Goal: Transaction & Acquisition: Purchase product/service

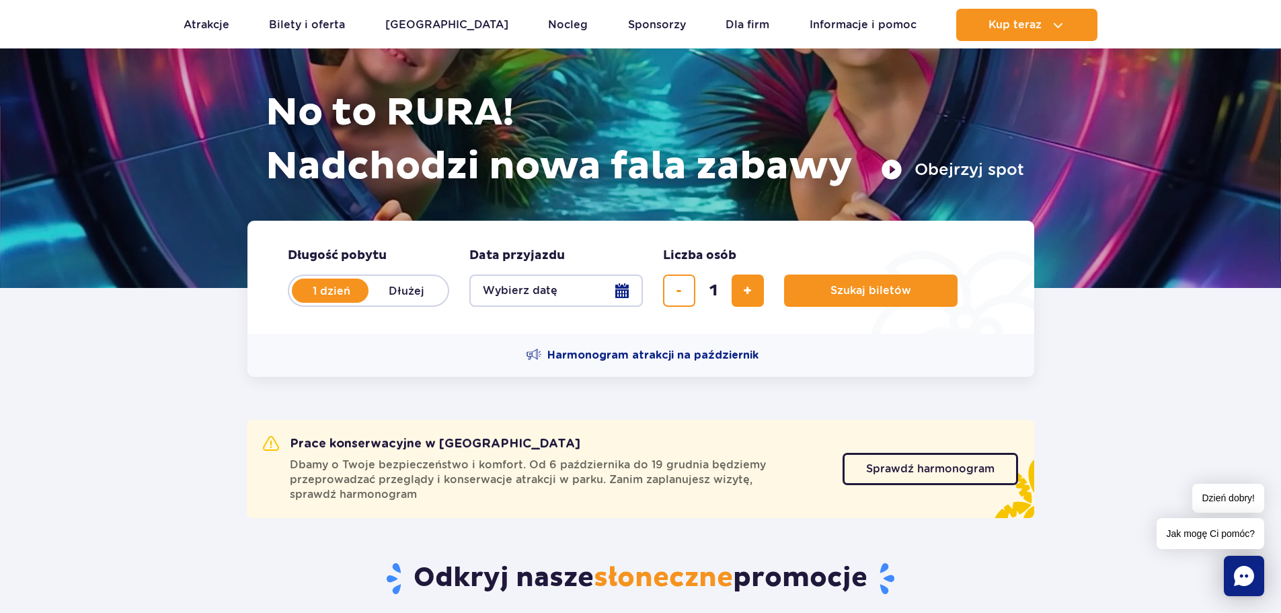
click at [599, 294] on button "Wybierz datę" at bounding box center [555, 290] width 173 height 32
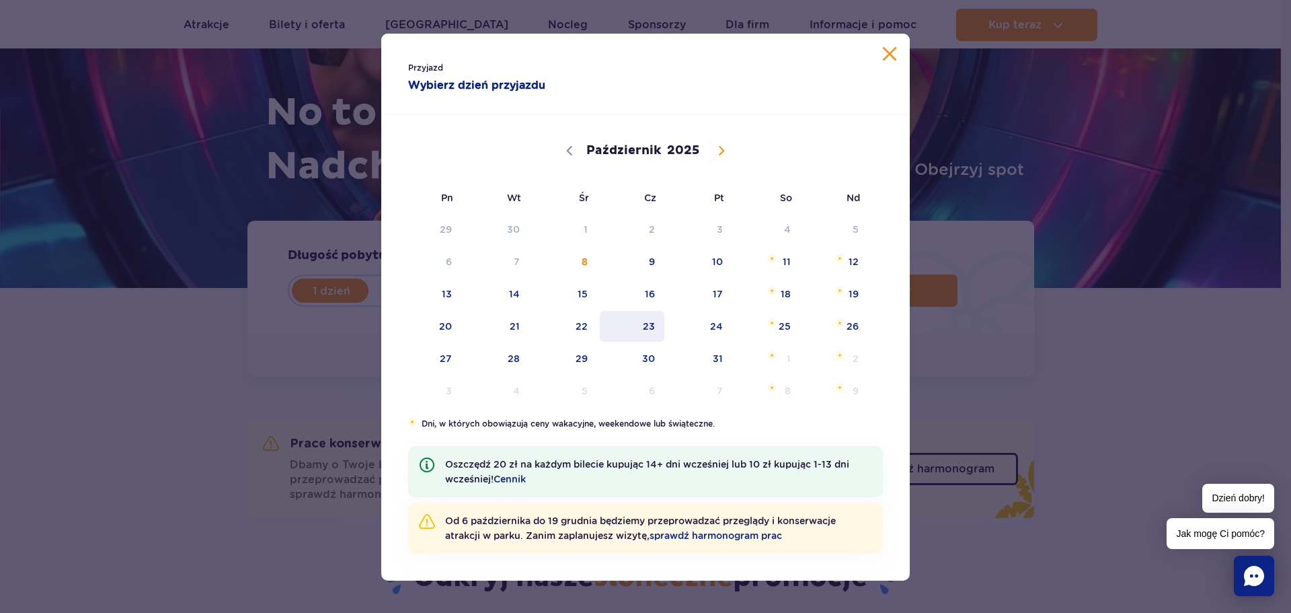
click at [651, 324] on span "23" at bounding box center [632, 326] width 68 height 31
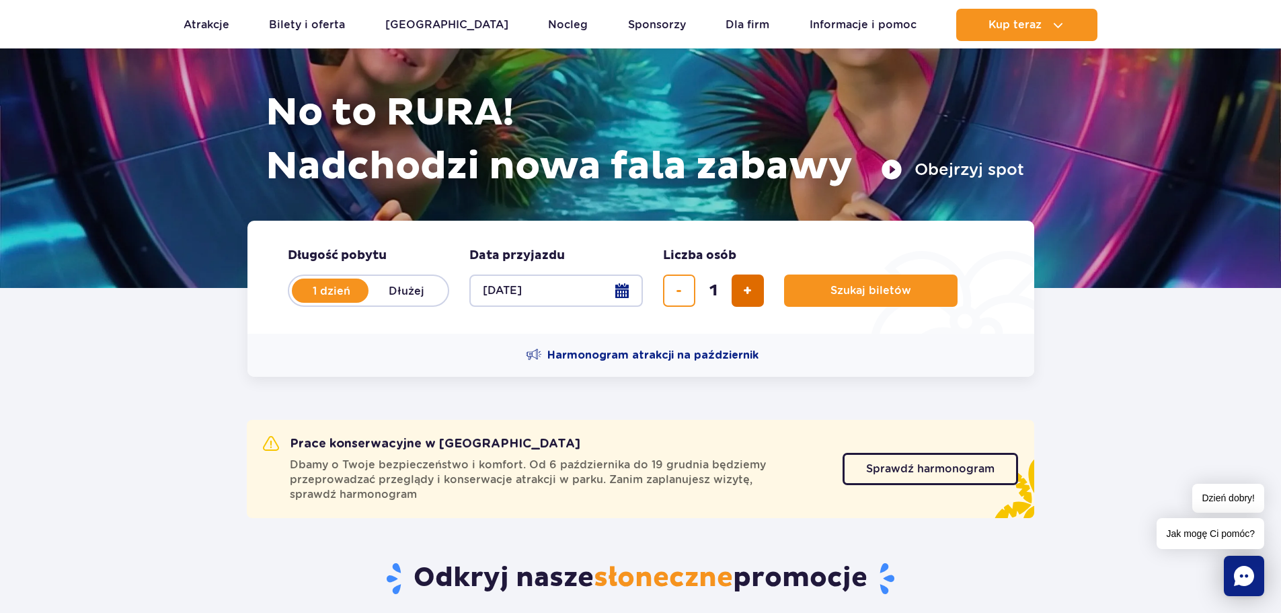
click at [743, 290] on span "dodaj bilet" at bounding box center [747, 290] width 9 height 0
type input "2"
click at [868, 295] on span "Szukaj biletów" at bounding box center [865, 290] width 81 height 12
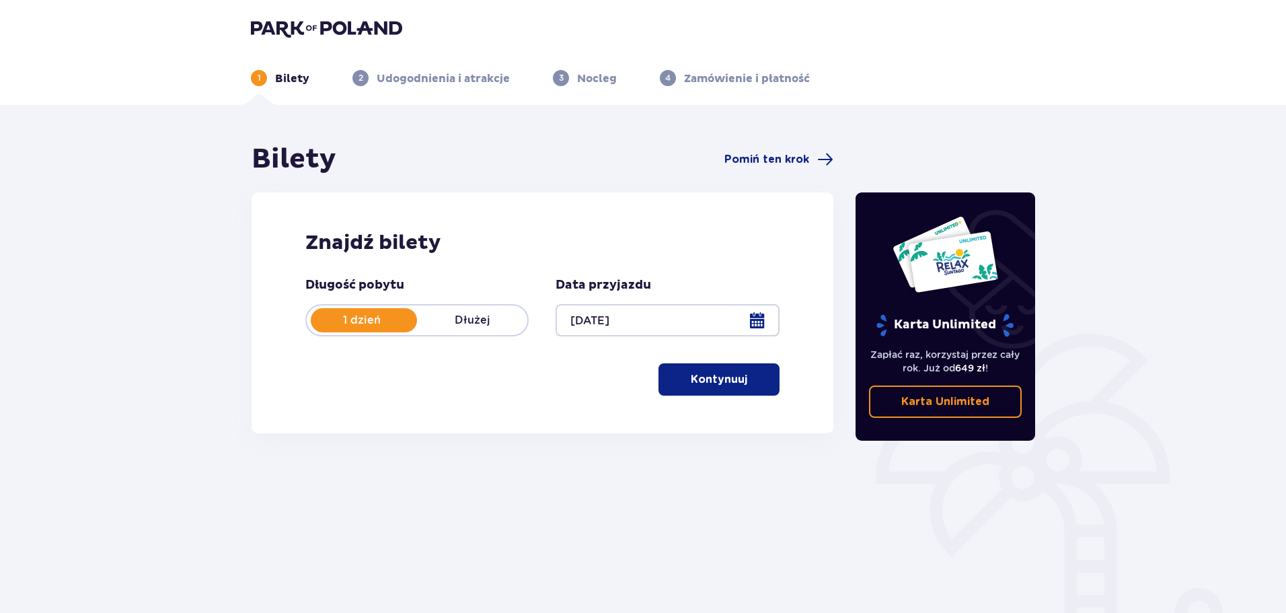
click at [752, 379] on span "button" at bounding box center [750, 379] width 16 height 16
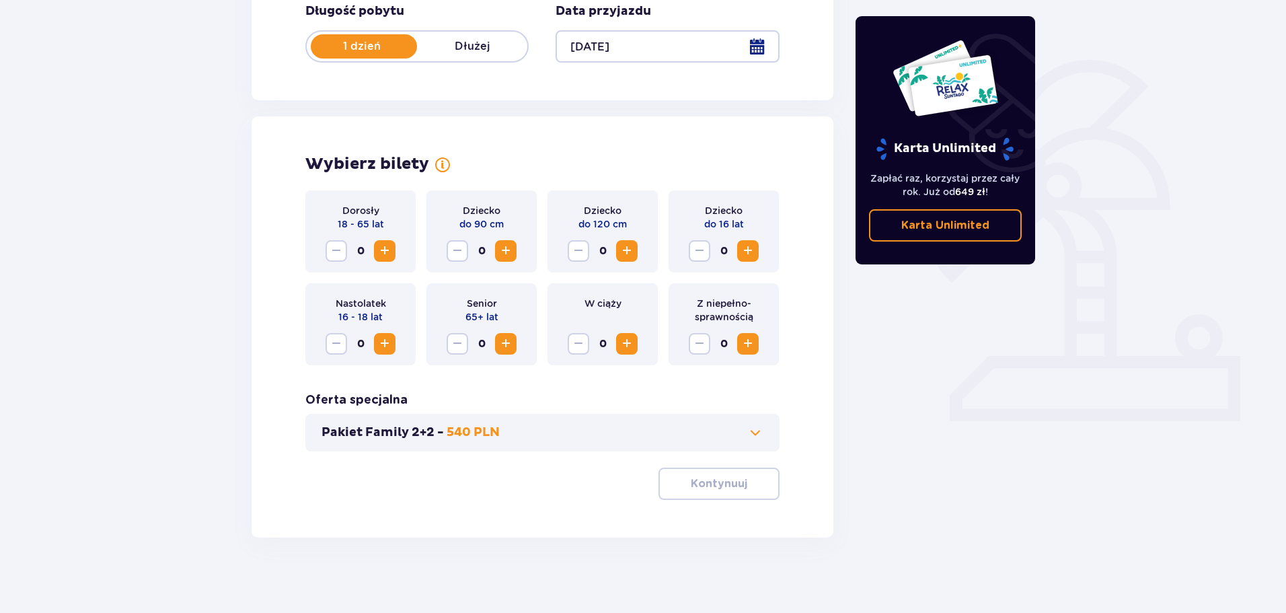
scroll to position [279, 0]
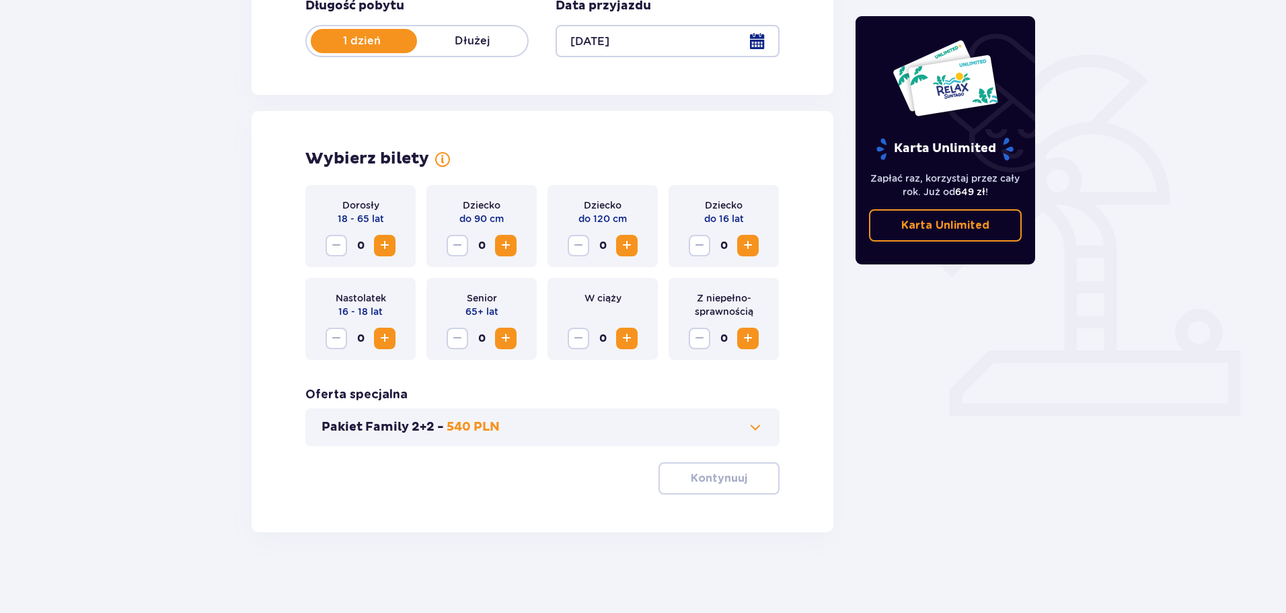
click at [381, 242] on span "Zwiększ" at bounding box center [385, 245] width 16 height 16
click at [727, 485] on p "Kontynuuj" at bounding box center [718, 478] width 56 height 15
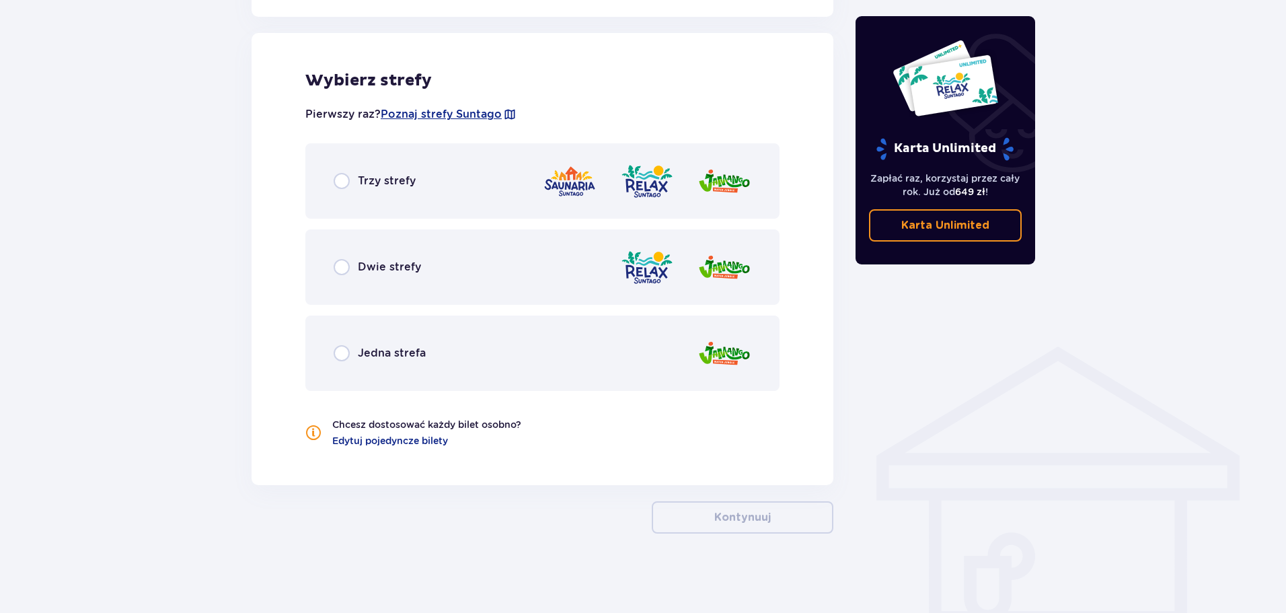
scroll to position [746, 0]
click at [407, 272] on span "Dwie strefy" at bounding box center [389, 266] width 63 height 15
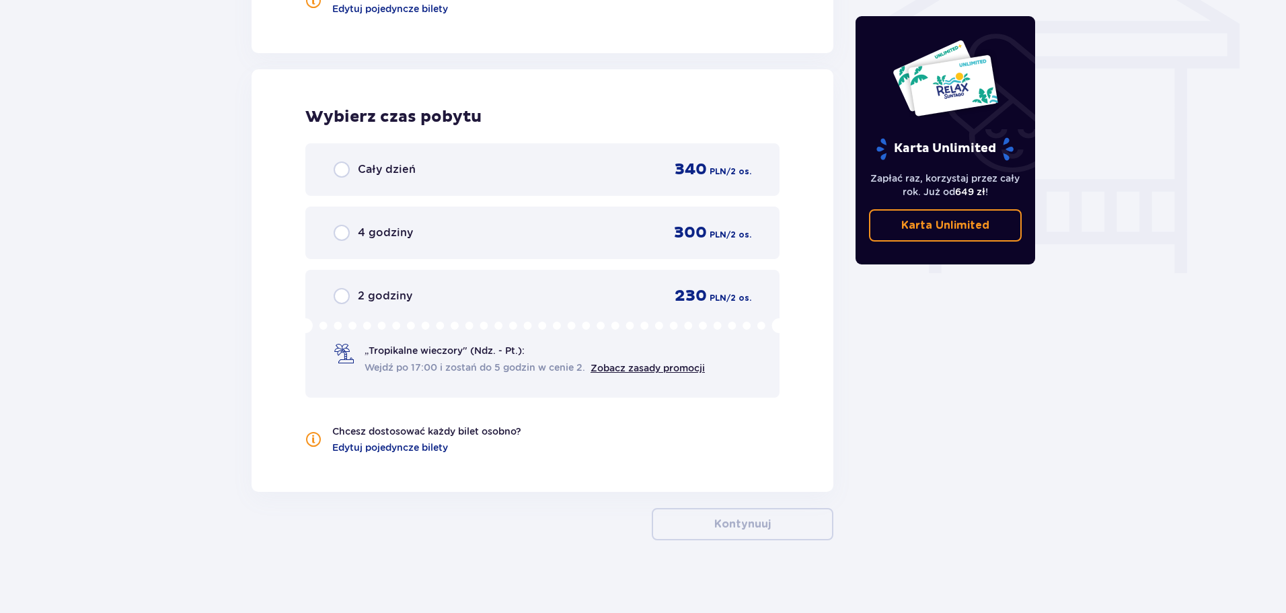
scroll to position [1185, 0]
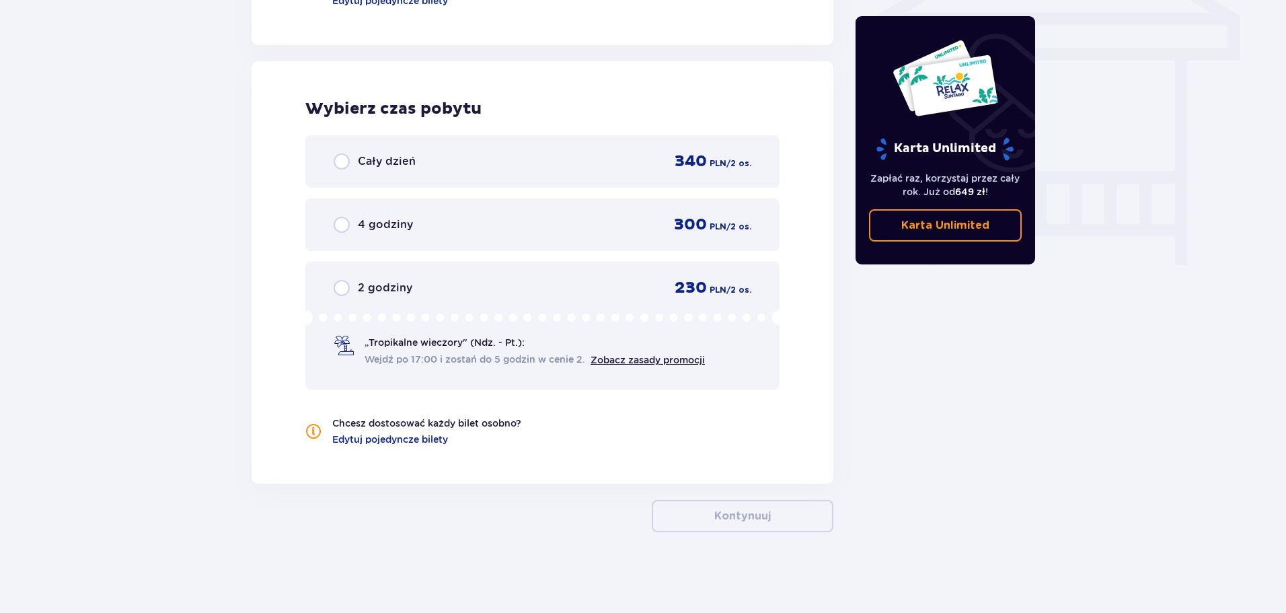
click at [461, 299] on div "2 godziny 230 PLN / 2 os. „Tropikalne wieczory" (Ndz. - Pt.): Wejdź po 17:00 i …" at bounding box center [542, 326] width 474 height 128
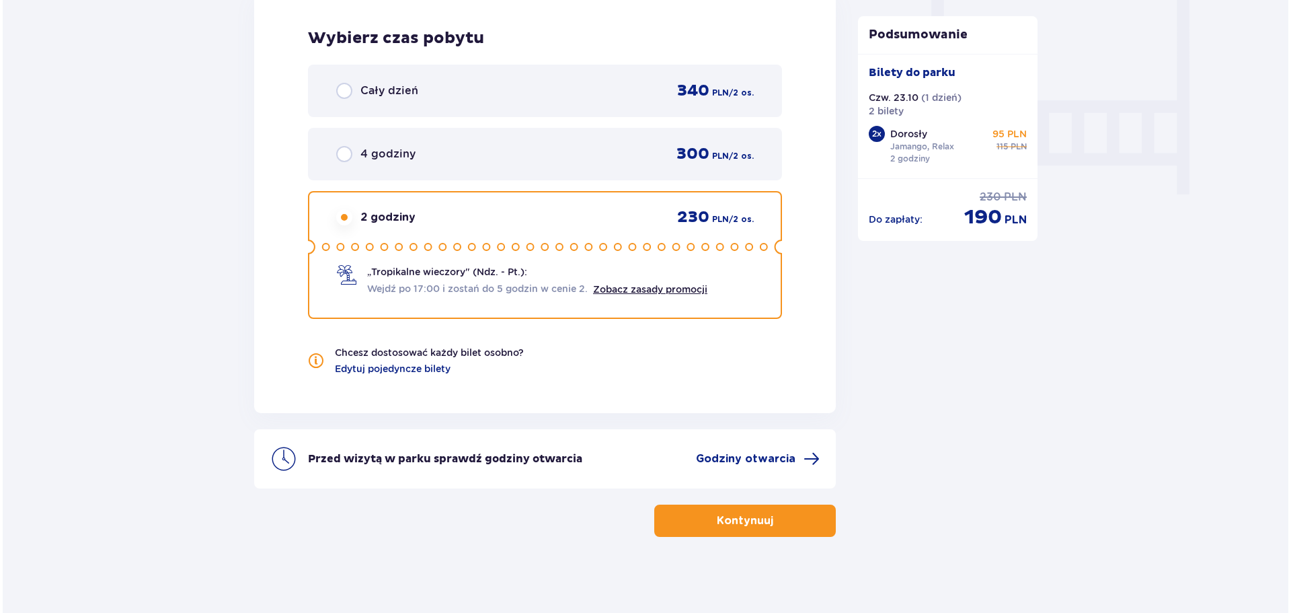
scroll to position [1261, 0]
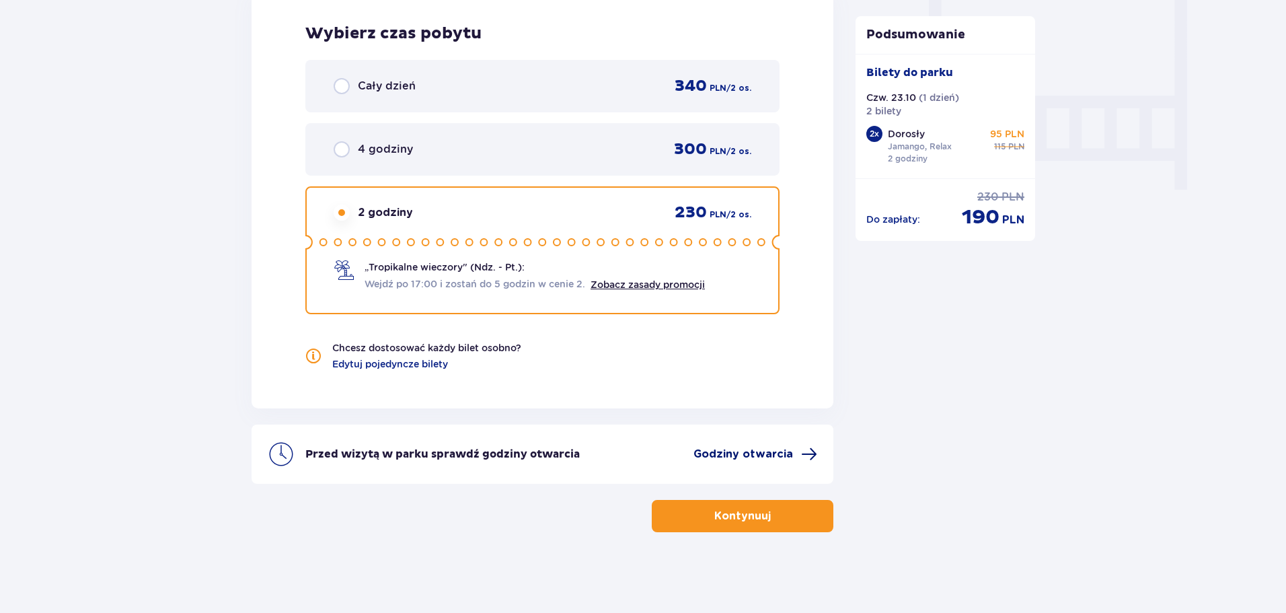
click at [793, 457] on span "Godziny otwarcia" at bounding box center [755, 454] width 124 height 16
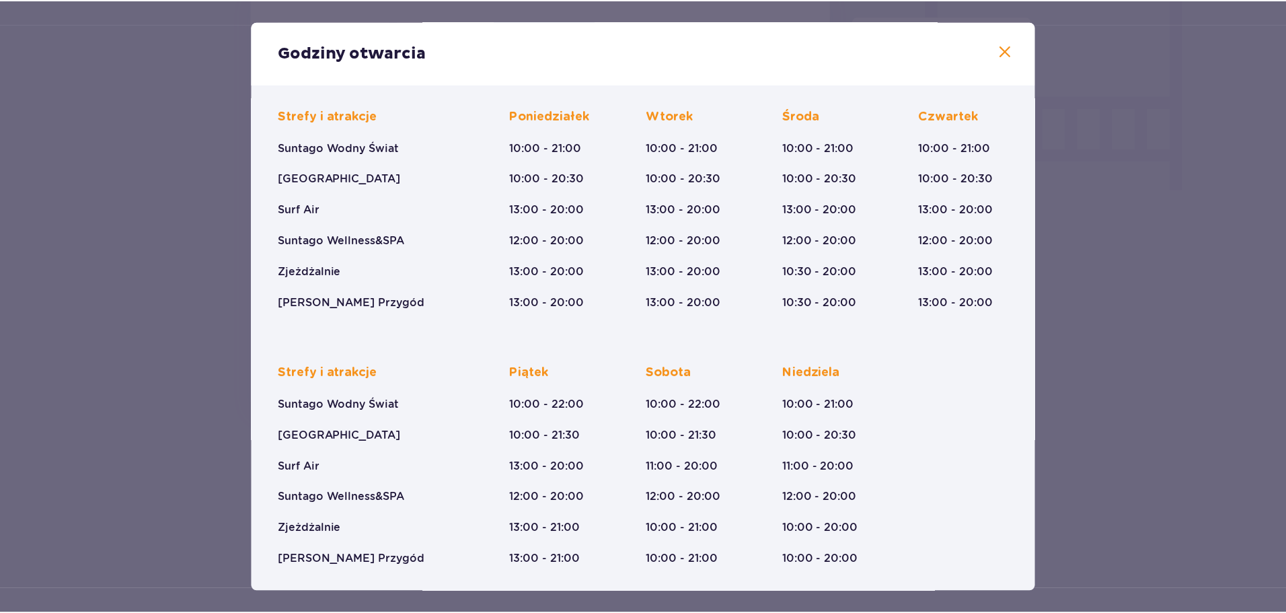
scroll to position [99, 0]
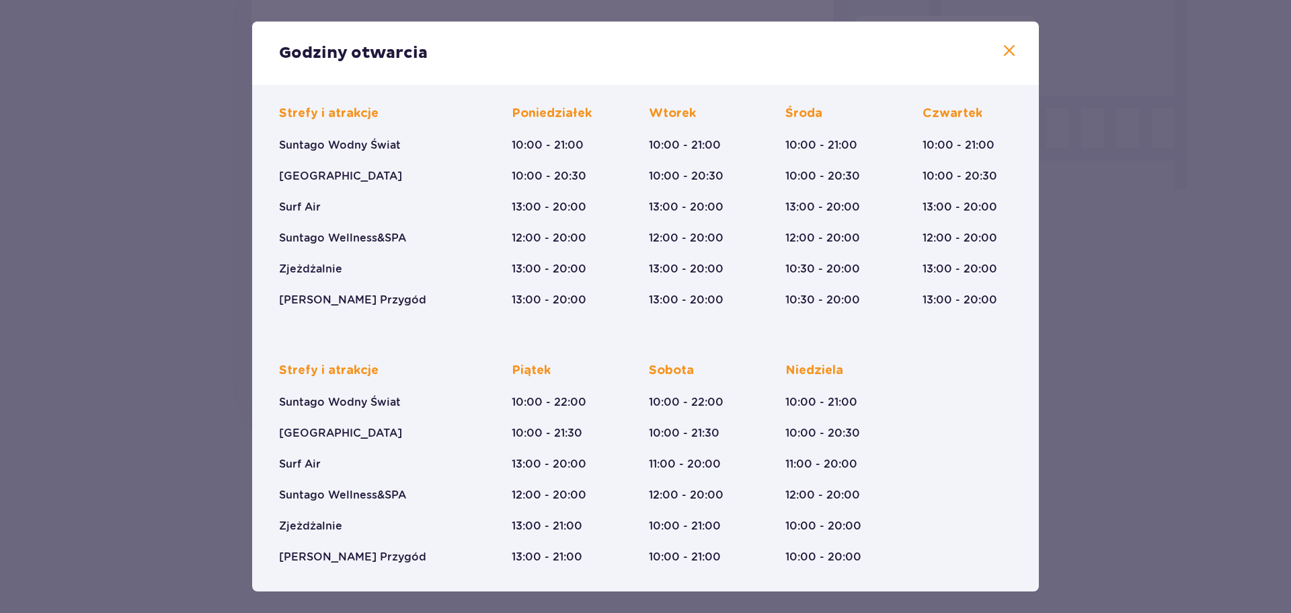
click at [1013, 52] on div "Godziny otwarcia" at bounding box center [645, 53] width 787 height 63
click at [1009, 51] on span at bounding box center [1009, 51] width 16 height 16
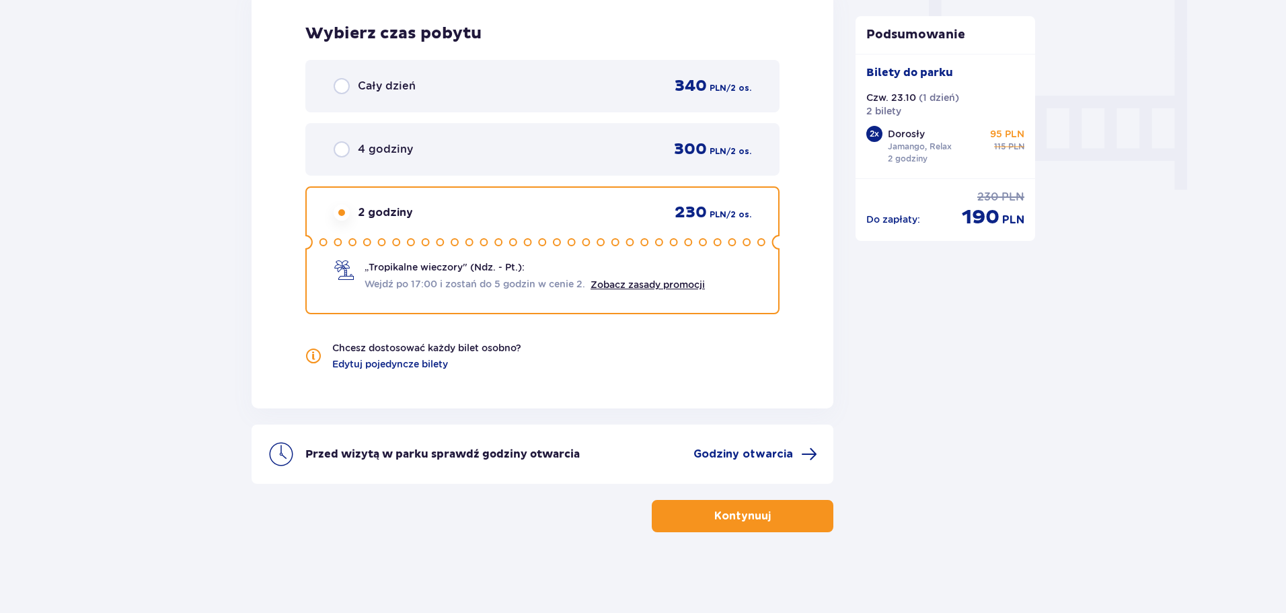
click at [784, 522] on button "Kontynuuj" at bounding box center [743, 516] width 182 height 32
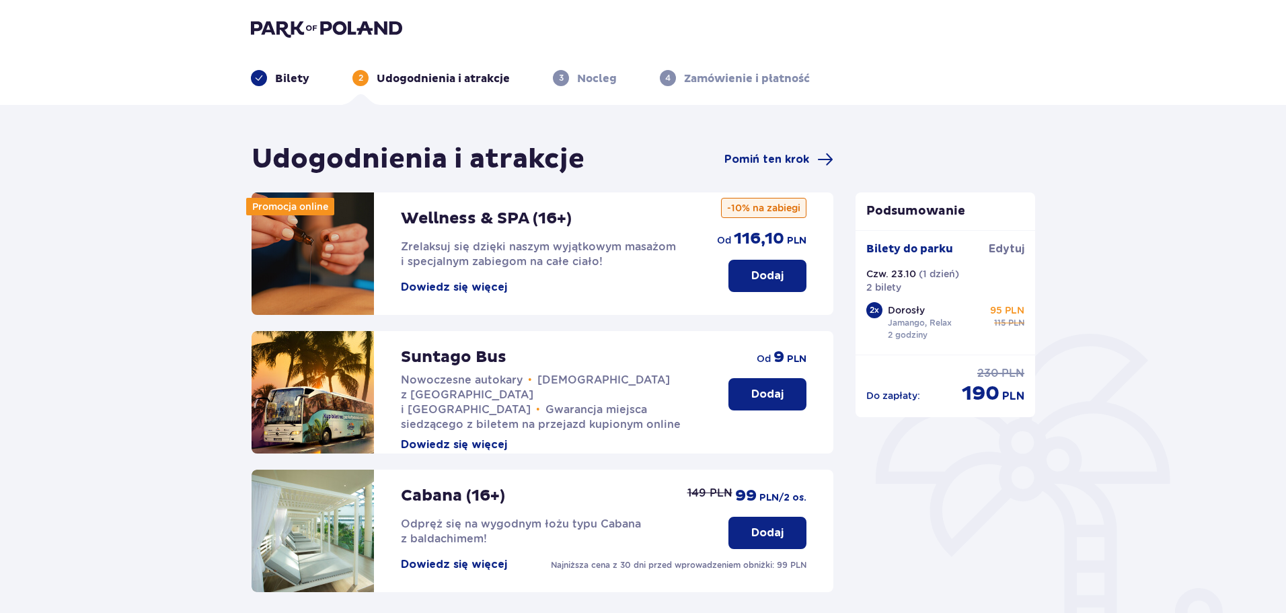
scroll to position [299, 0]
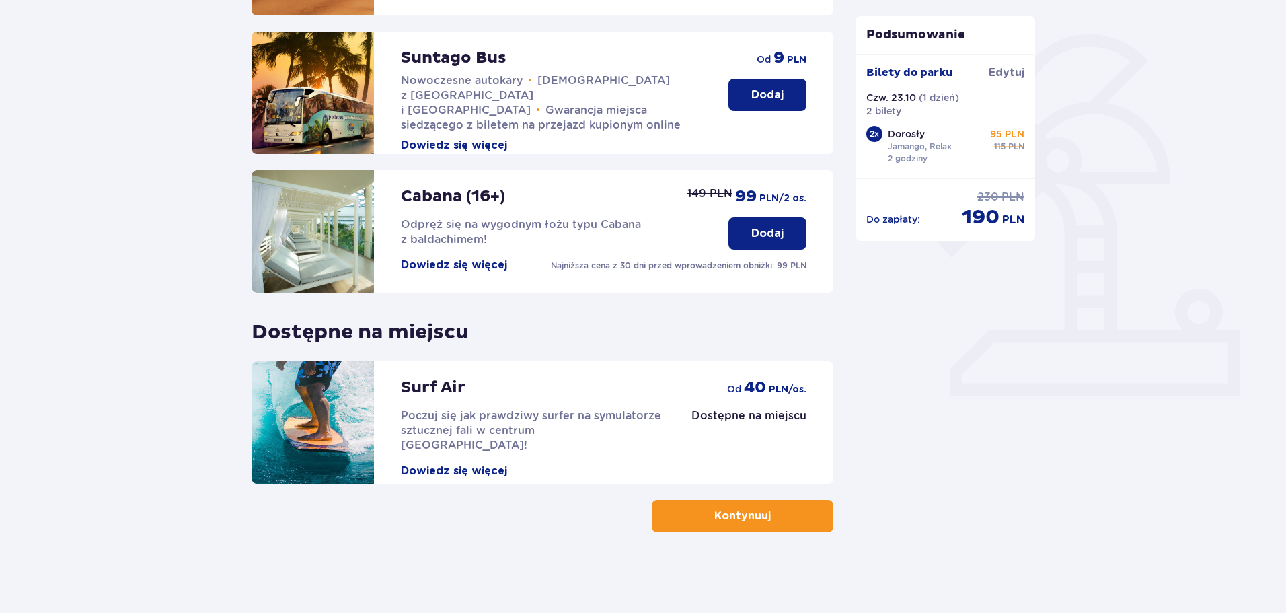
click at [788, 518] on button "Kontynuuj" at bounding box center [743, 516] width 182 height 32
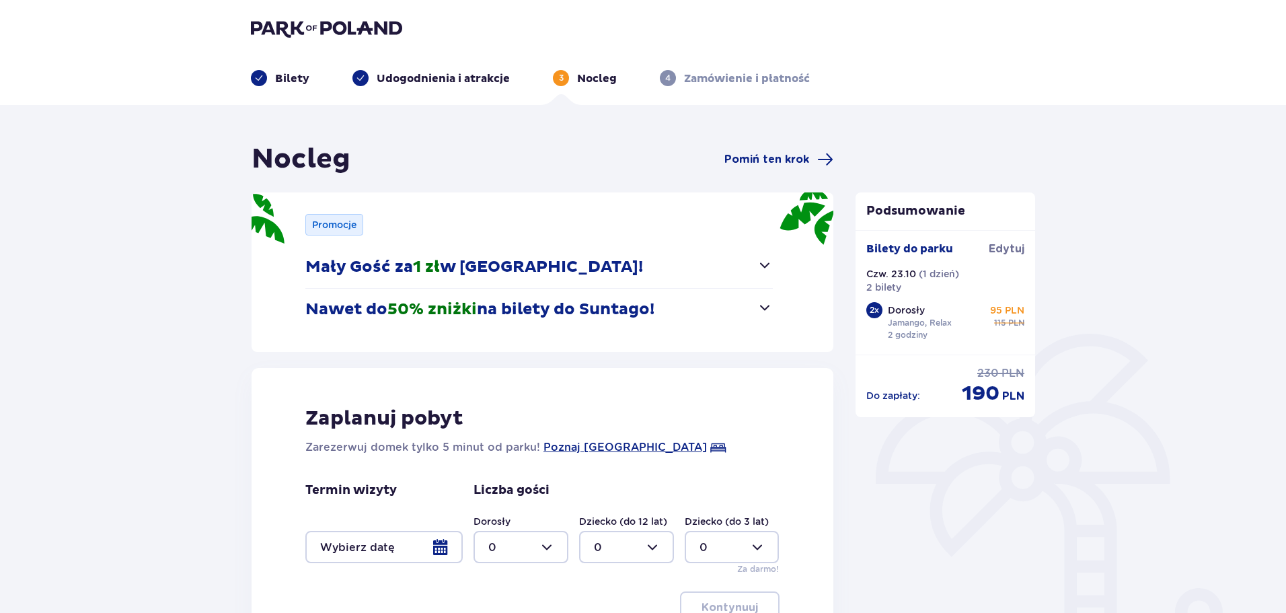
scroll to position [177, 0]
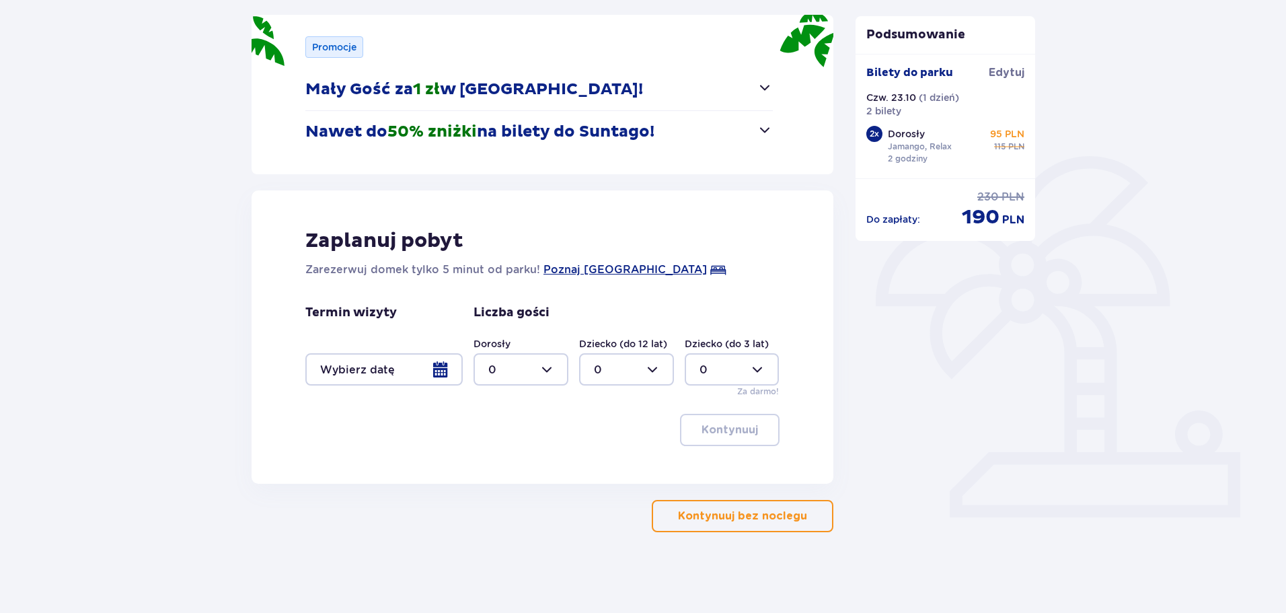
click at [438, 370] on div at bounding box center [383, 369] width 157 height 32
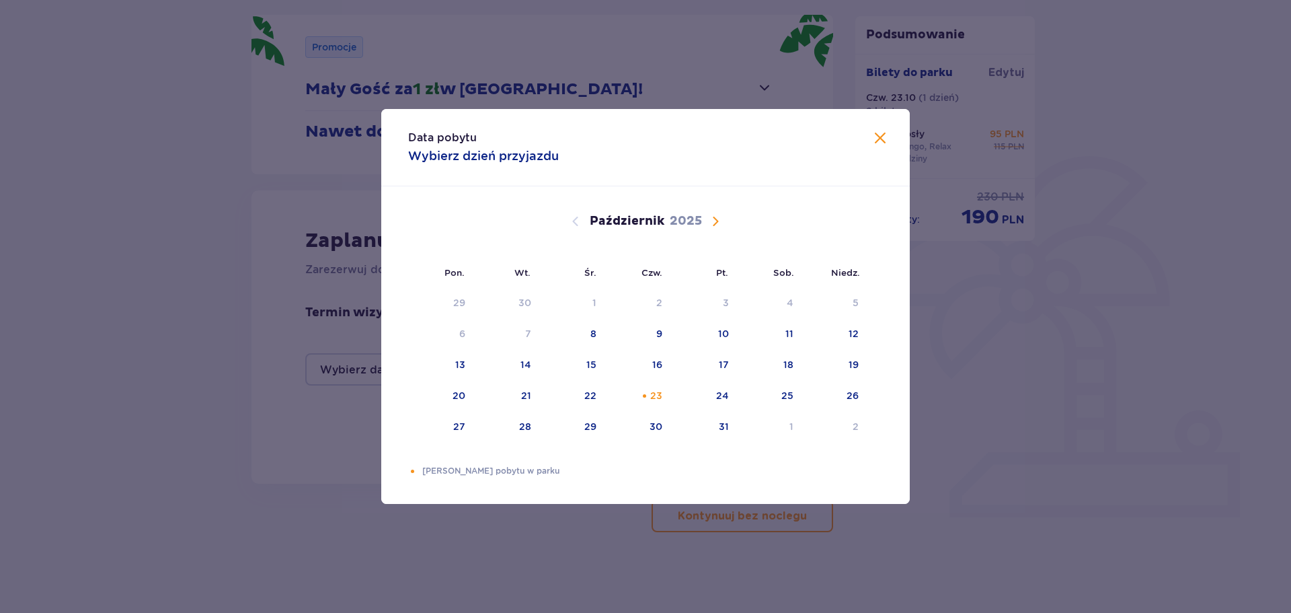
click at [881, 137] on span "Zamknij" at bounding box center [880, 138] width 16 height 16
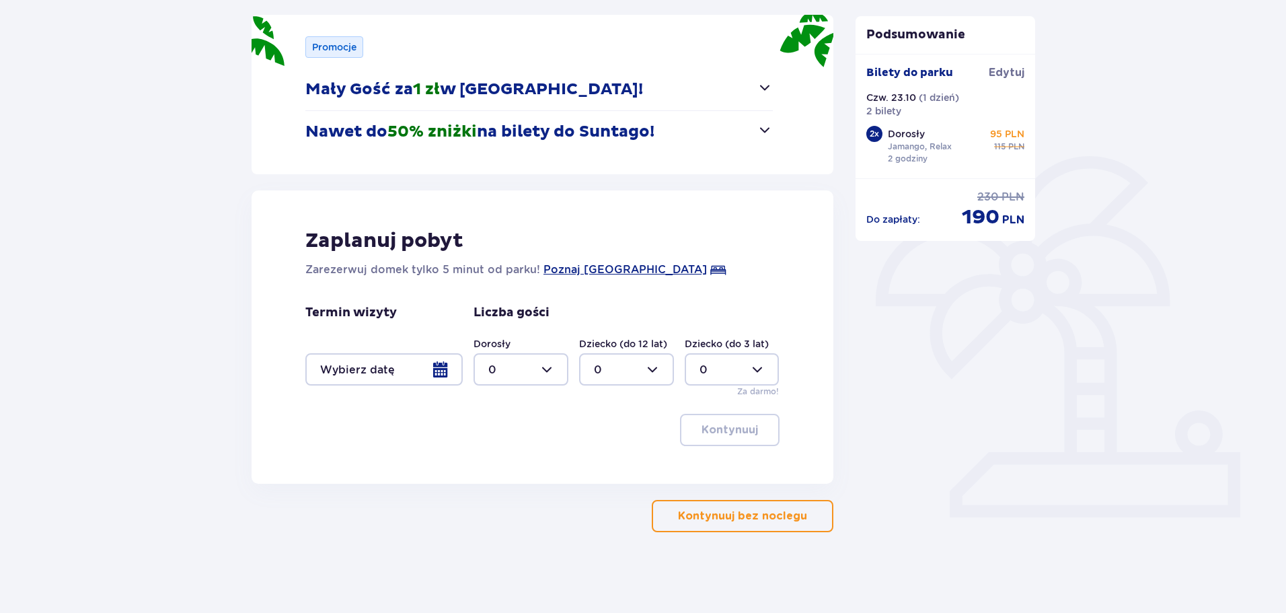
click at [771, 511] on p "Kontynuuj bez noclegu" at bounding box center [742, 515] width 129 height 15
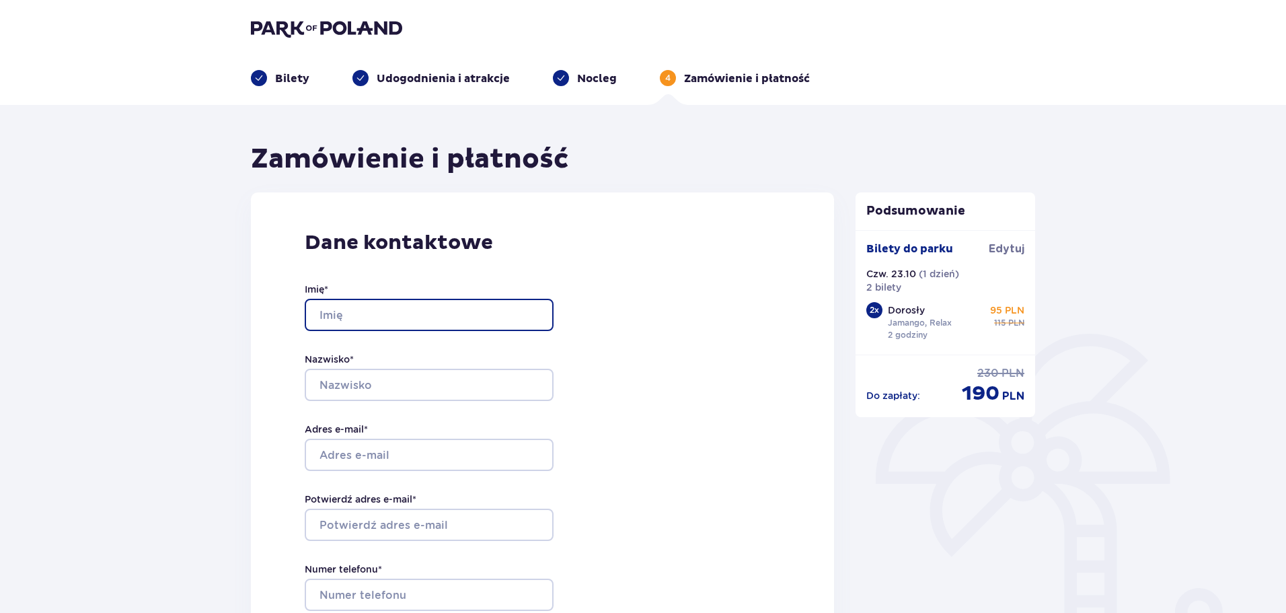
click at [364, 326] on input "Imię *" at bounding box center [429, 315] width 249 height 32
type input "Izabela"
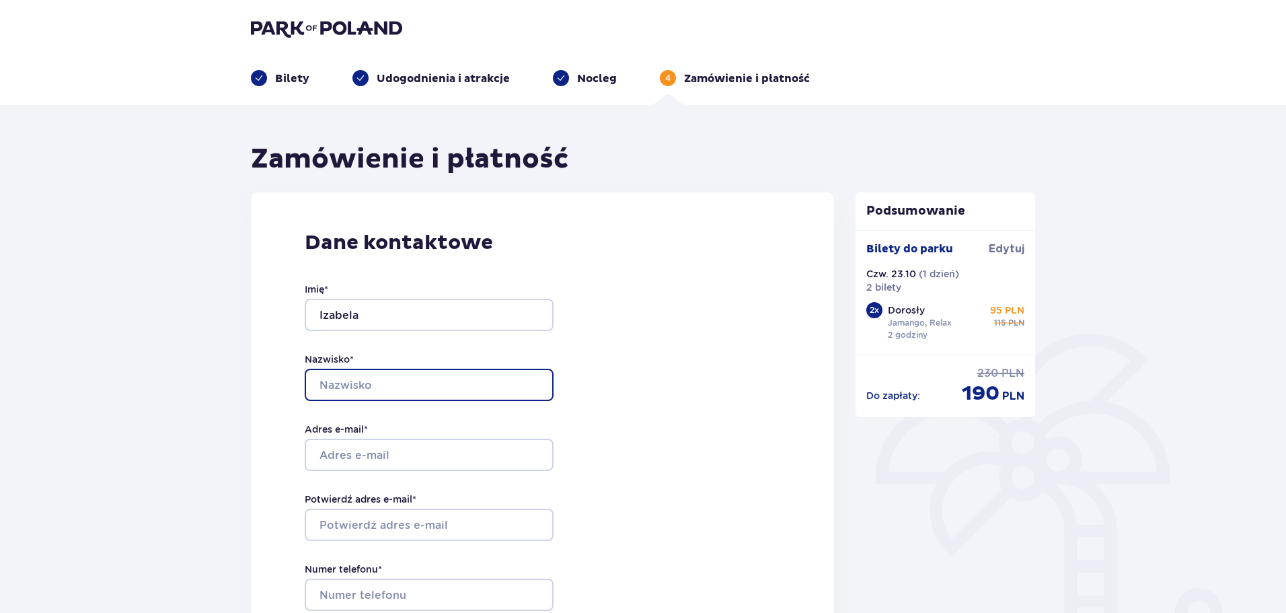
click at [370, 392] on input "Nazwisko *" at bounding box center [429, 384] width 249 height 32
type input "Gałązka"
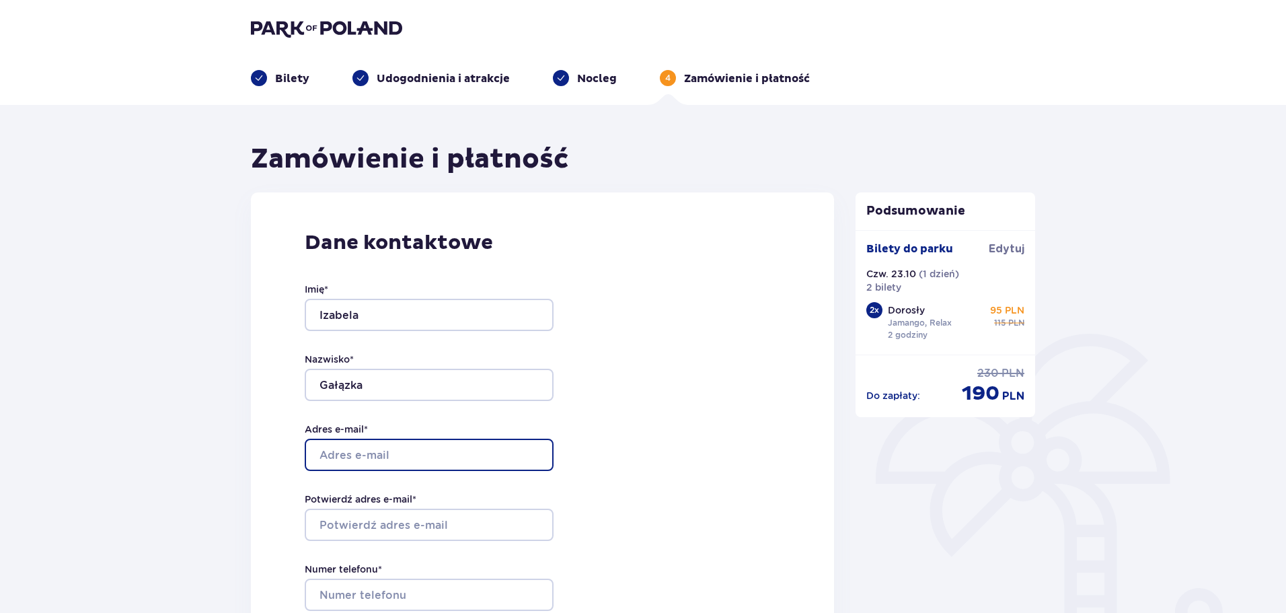
click at [400, 448] on input "Adres e-mail *" at bounding box center [429, 454] width 249 height 32
type input "izabela3099@gmail.com"
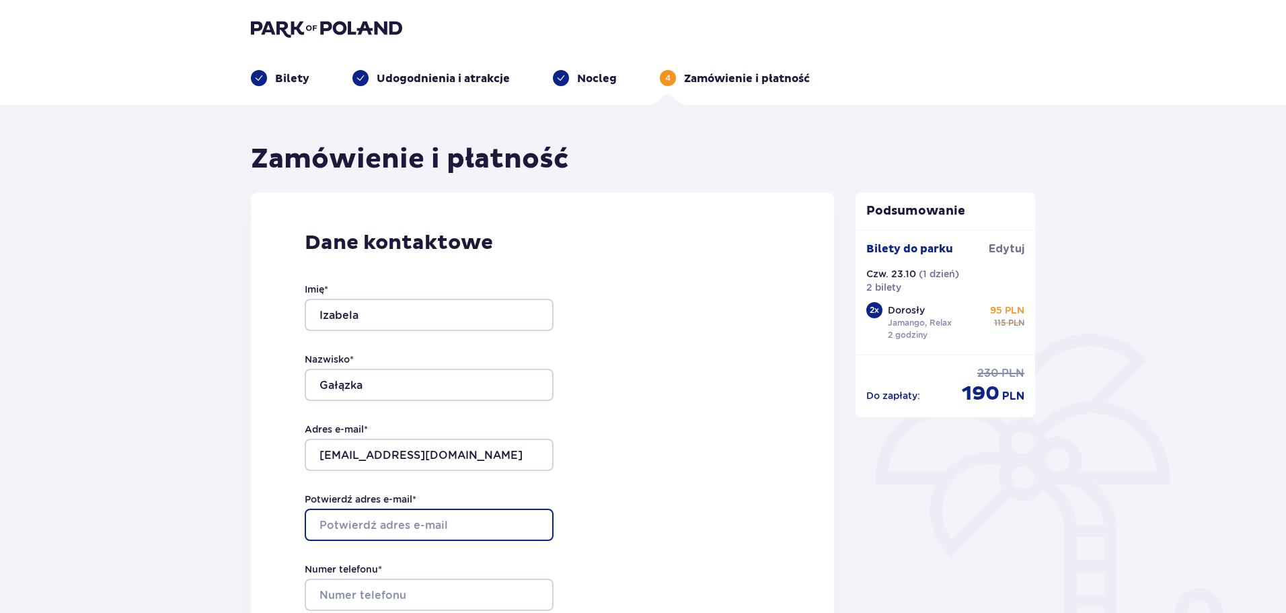
click at [395, 525] on input "Potwierdź adres e-mail *" at bounding box center [429, 524] width 249 height 32
type input "izabela3099@gmail.com"
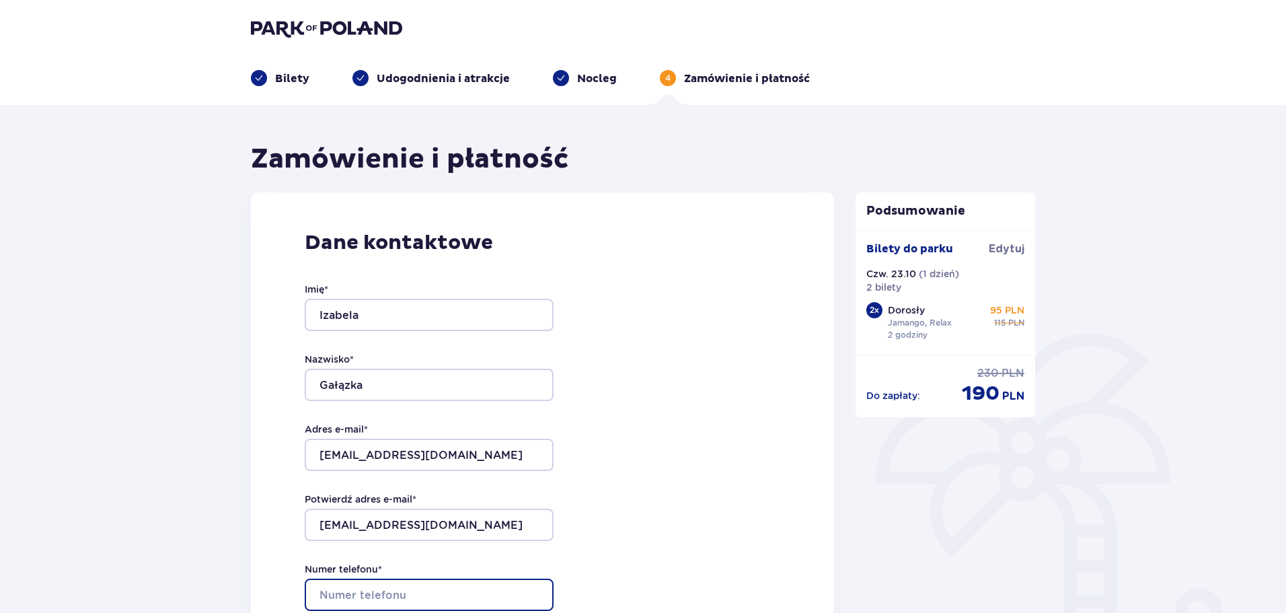
click at [406, 600] on input "Numer telefonu *" at bounding box center [429, 594] width 249 height 32
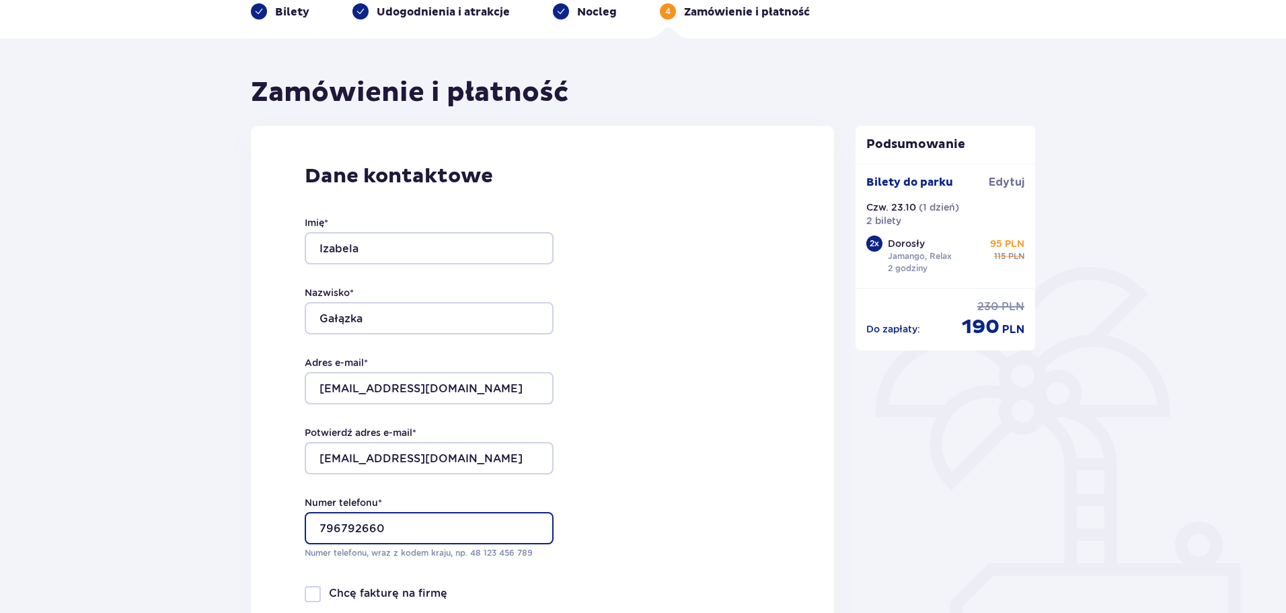
scroll to position [202, 0]
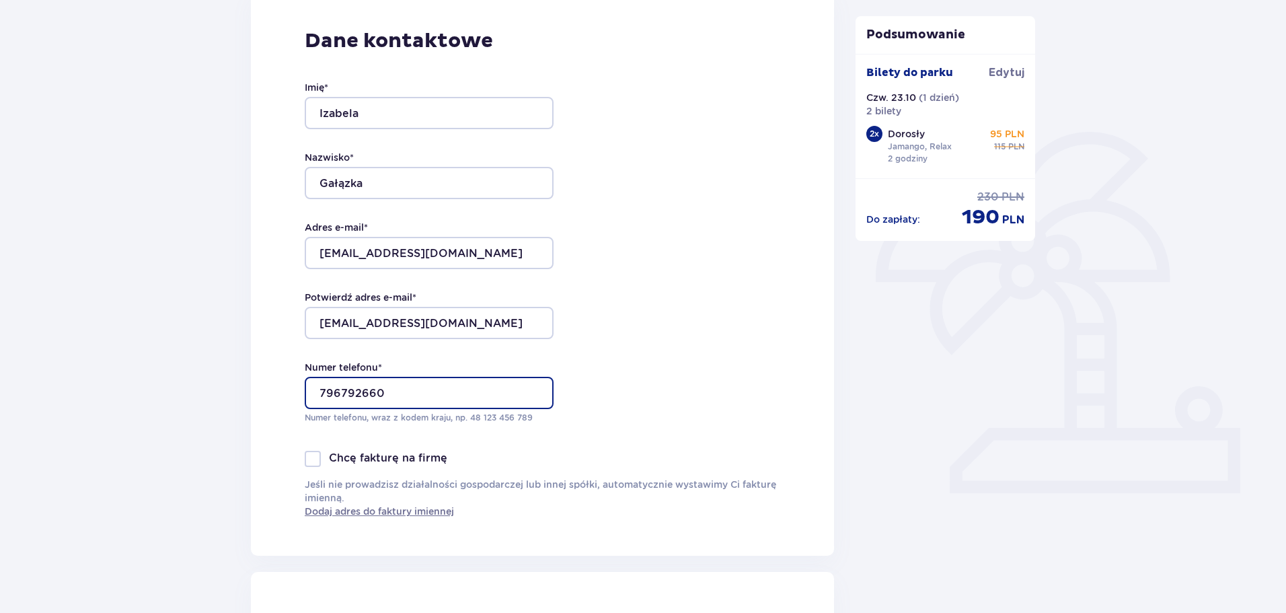
type input "796792660"
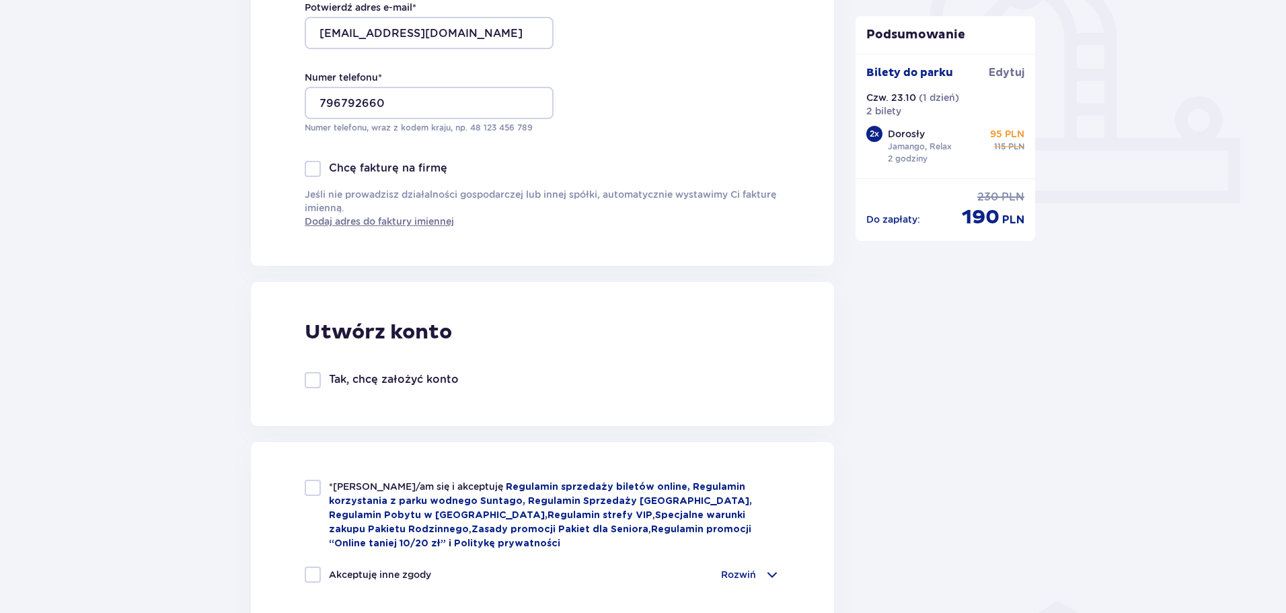
scroll to position [605, 0]
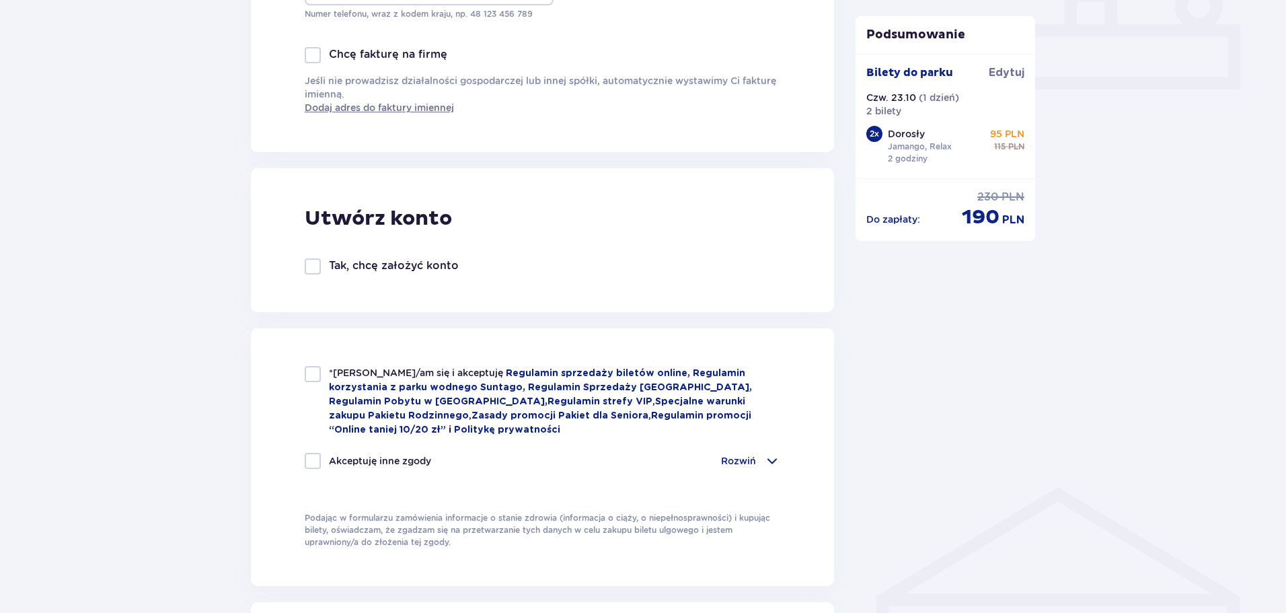
click at [319, 370] on div at bounding box center [313, 374] width 16 height 16
checkbox input "true"
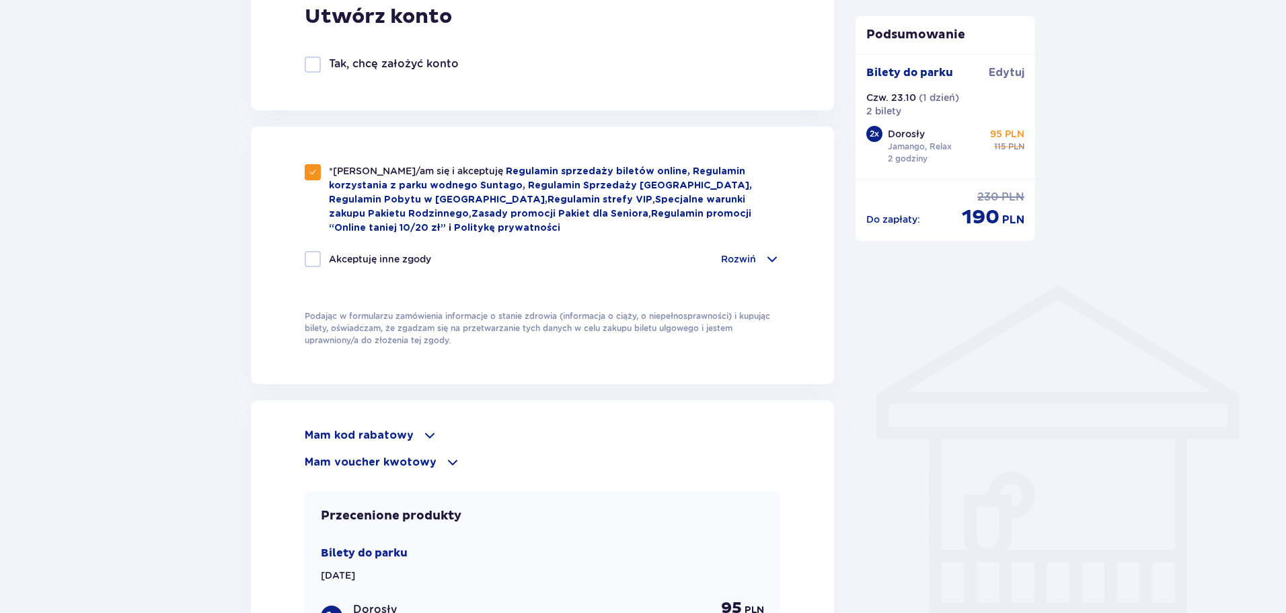
scroll to position [1009, 0]
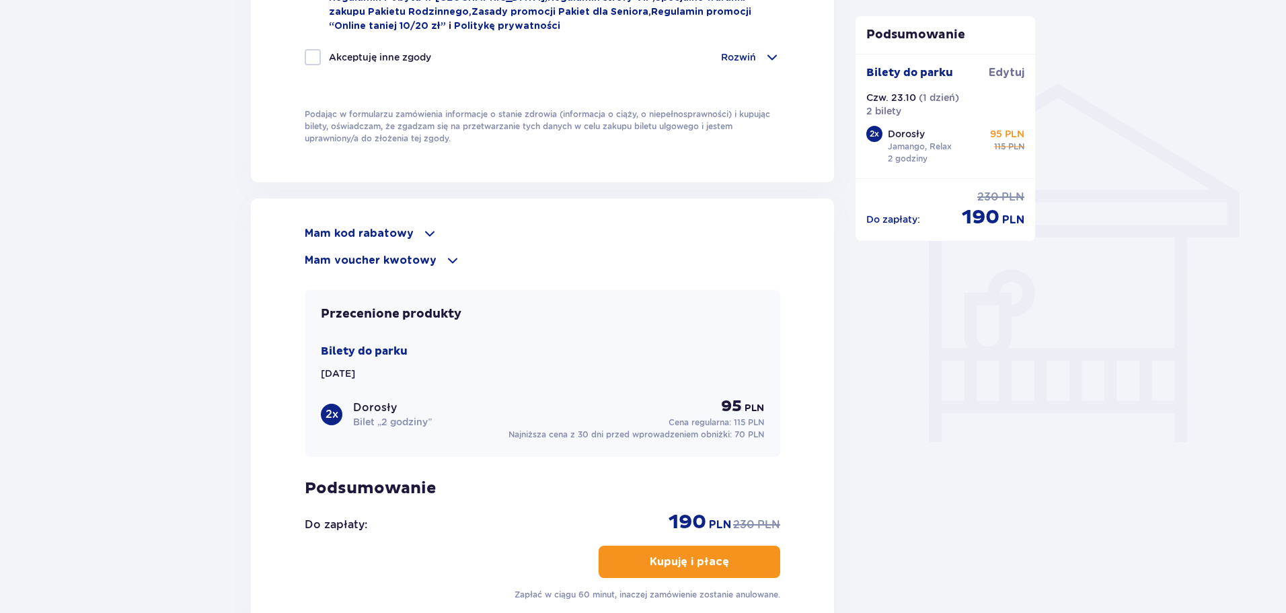
click at [422, 235] on span at bounding box center [430, 233] width 16 height 16
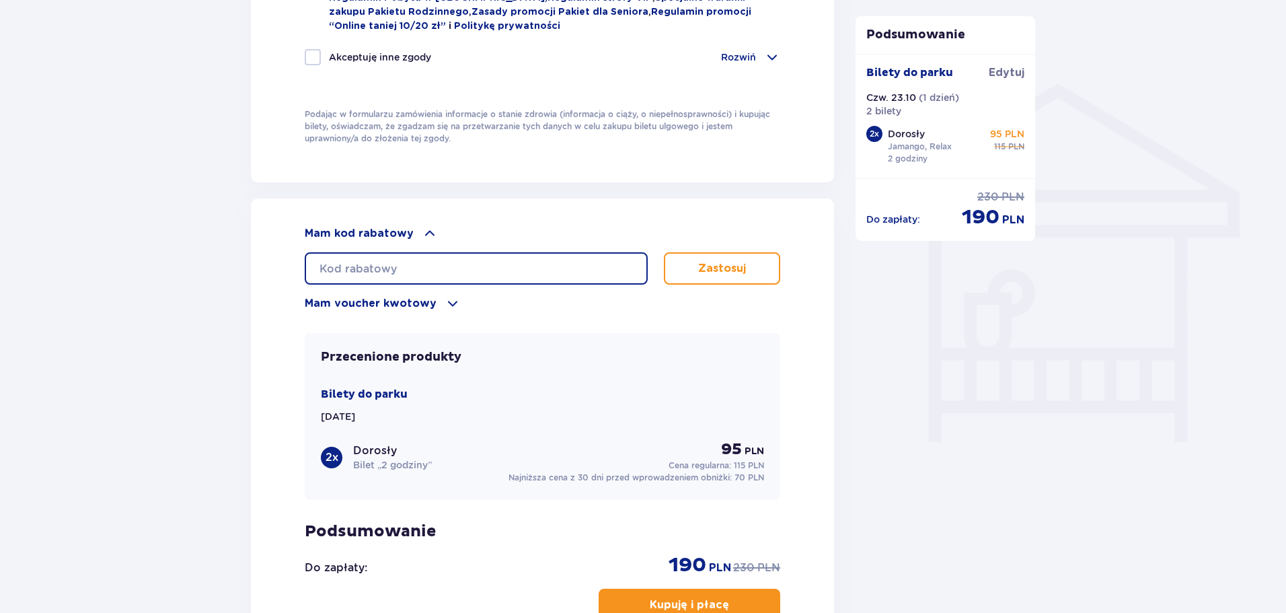
click at [434, 264] on input "text" at bounding box center [476, 268] width 343 height 32
type input "LDDH9RG2WCZXDQ"
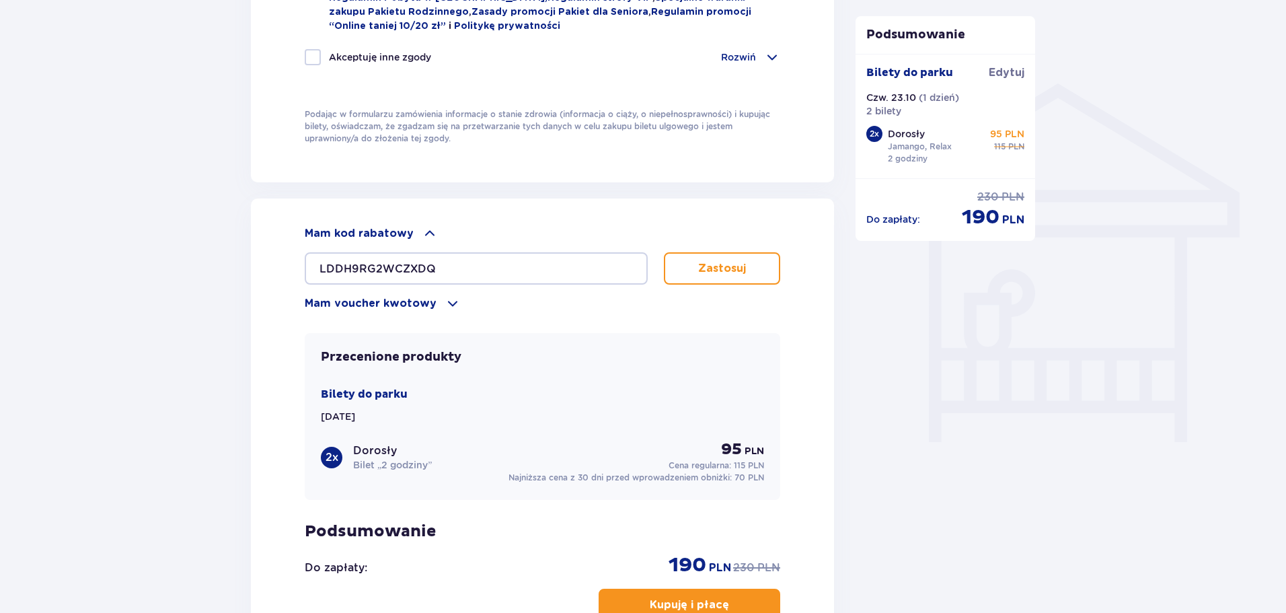
click at [744, 267] on p "Zastosuj" at bounding box center [722, 268] width 48 height 15
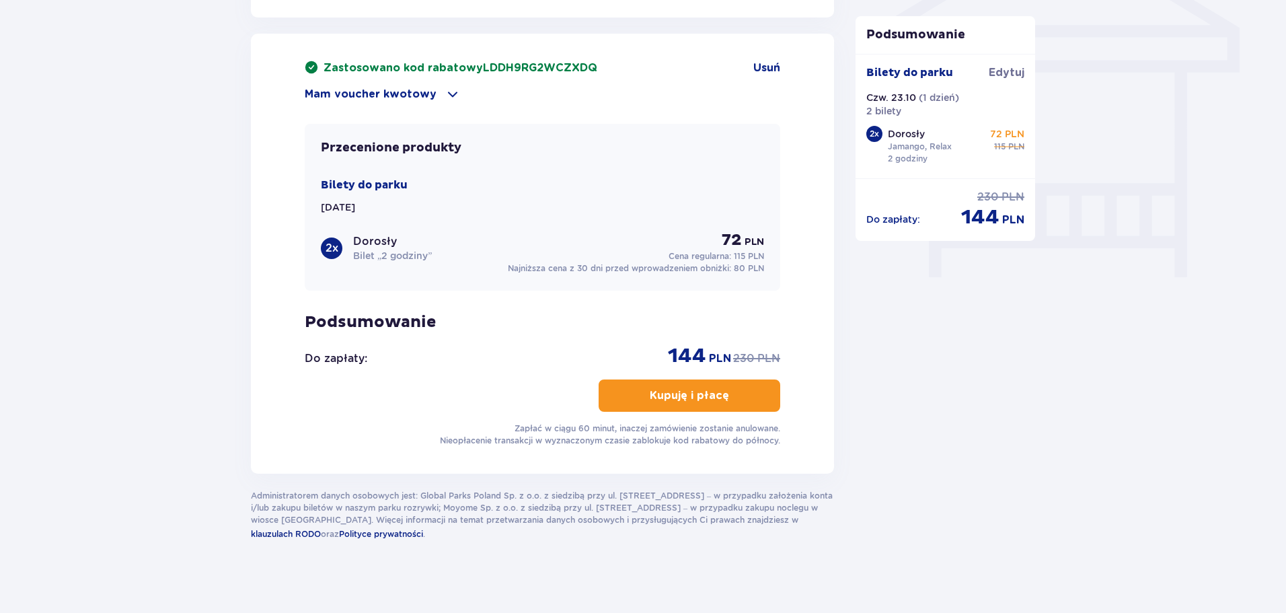
scroll to position [1179, 0]
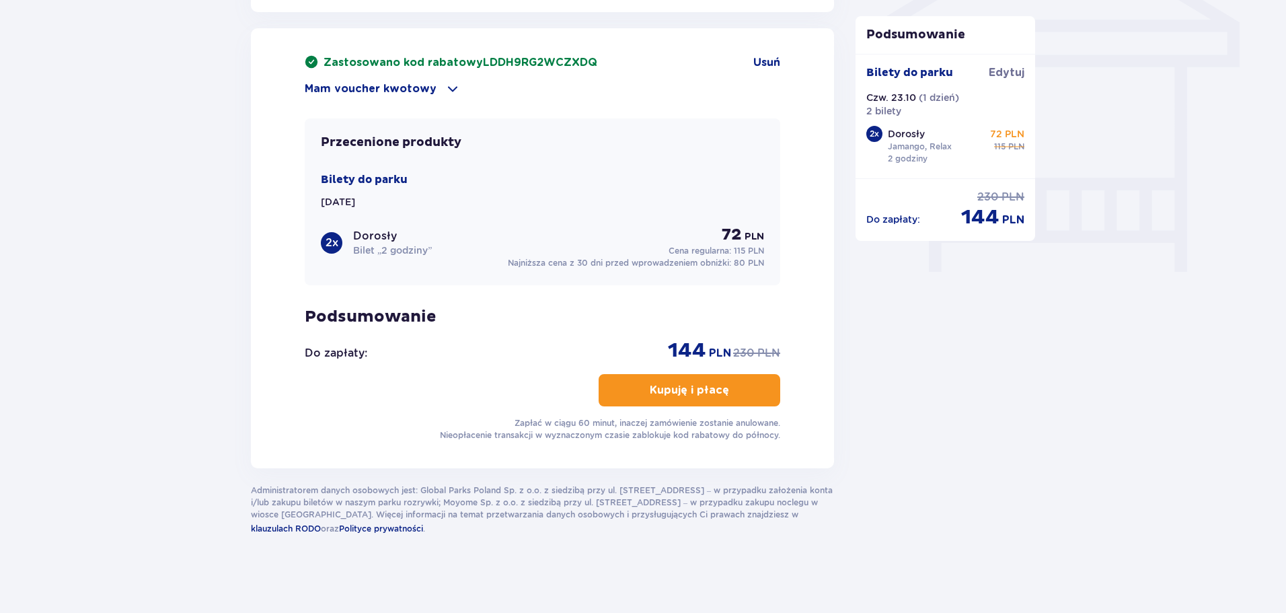
click at [732, 392] on span "button" at bounding box center [731, 390] width 16 height 16
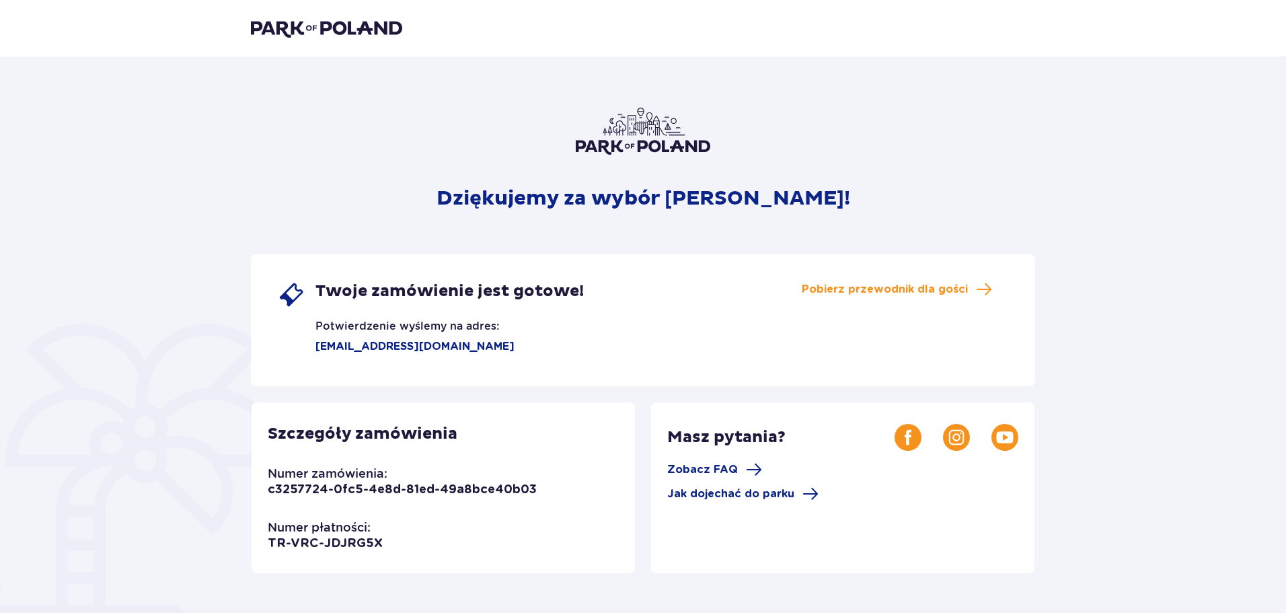
click at [338, 27] on img at bounding box center [326, 28] width 151 height 19
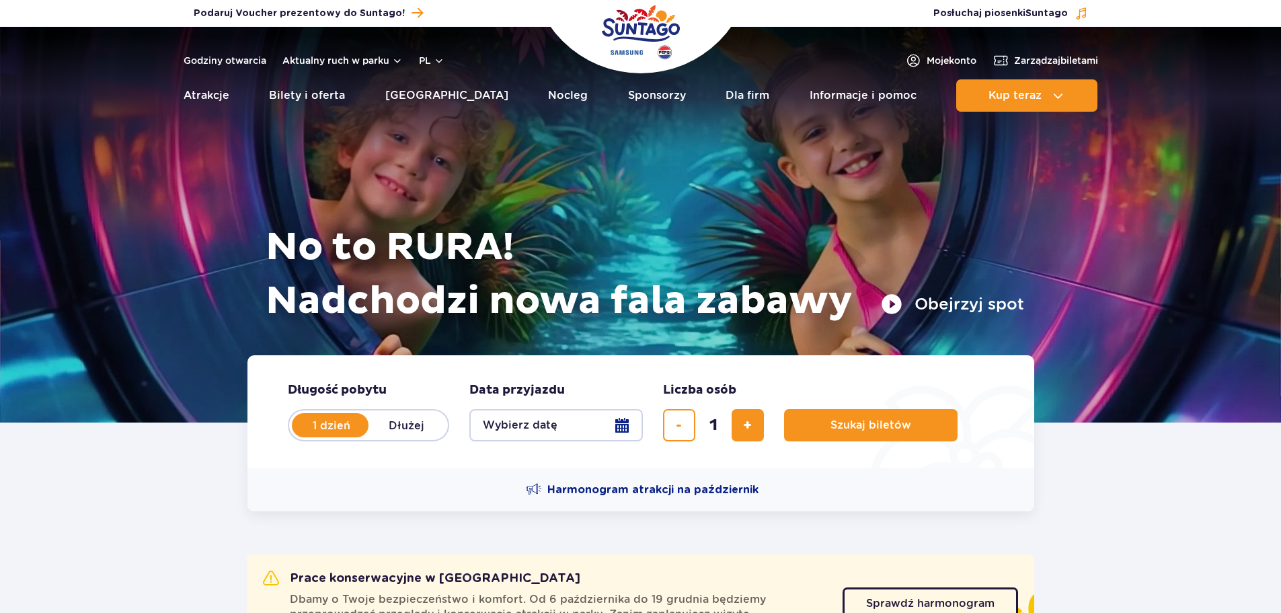
click at [542, 431] on button "Wybierz datę" at bounding box center [555, 425] width 173 height 32
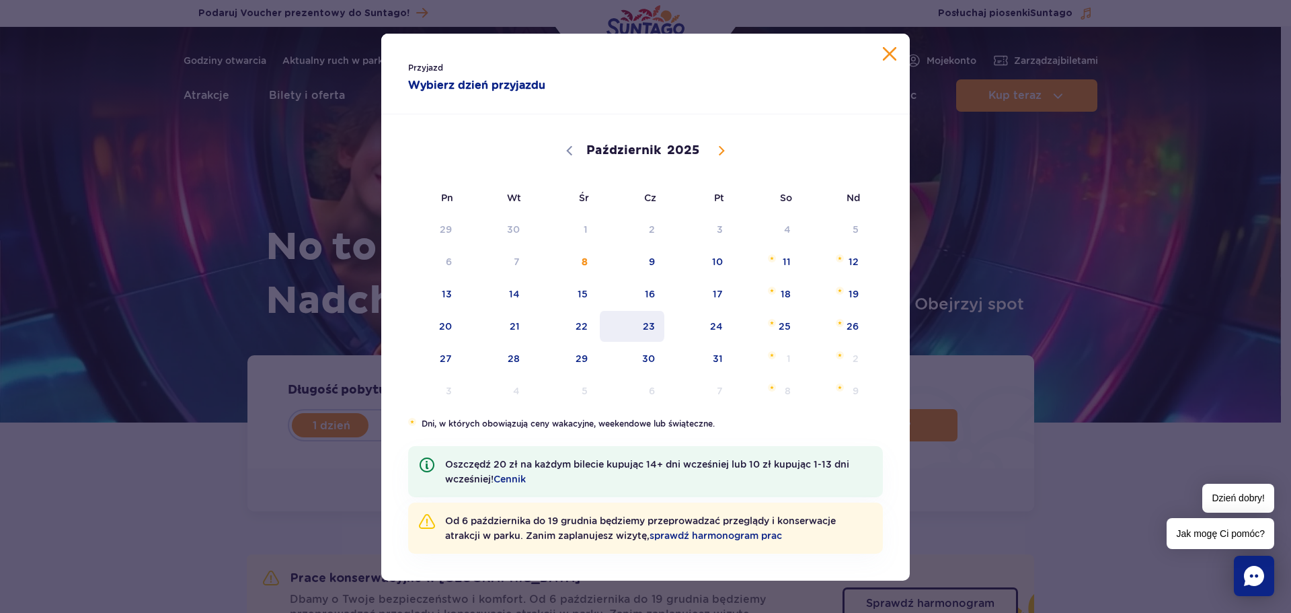
click at [651, 320] on span "23" at bounding box center [632, 326] width 68 height 31
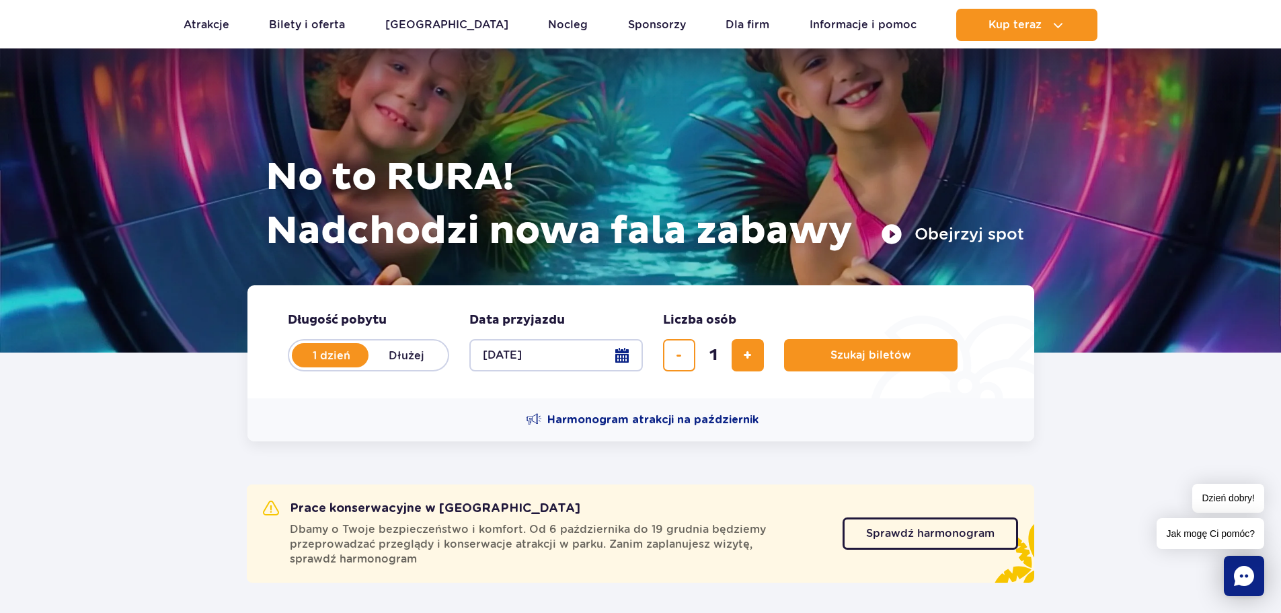
scroll to position [134, 0]
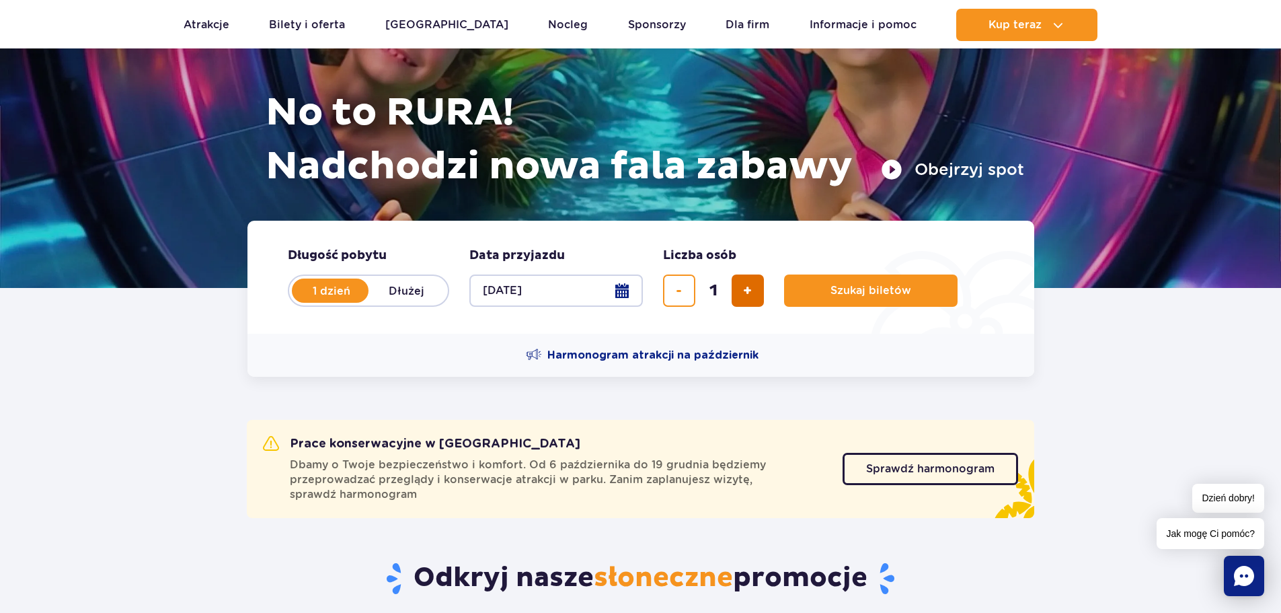
click at [750, 290] on span "dodaj bilet" at bounding box center [747, 290] width 9 height 0
type input "2"
click at [877, 294] on span "Szukaj biletów" at bounding box center [865, 290] width 81 height 12
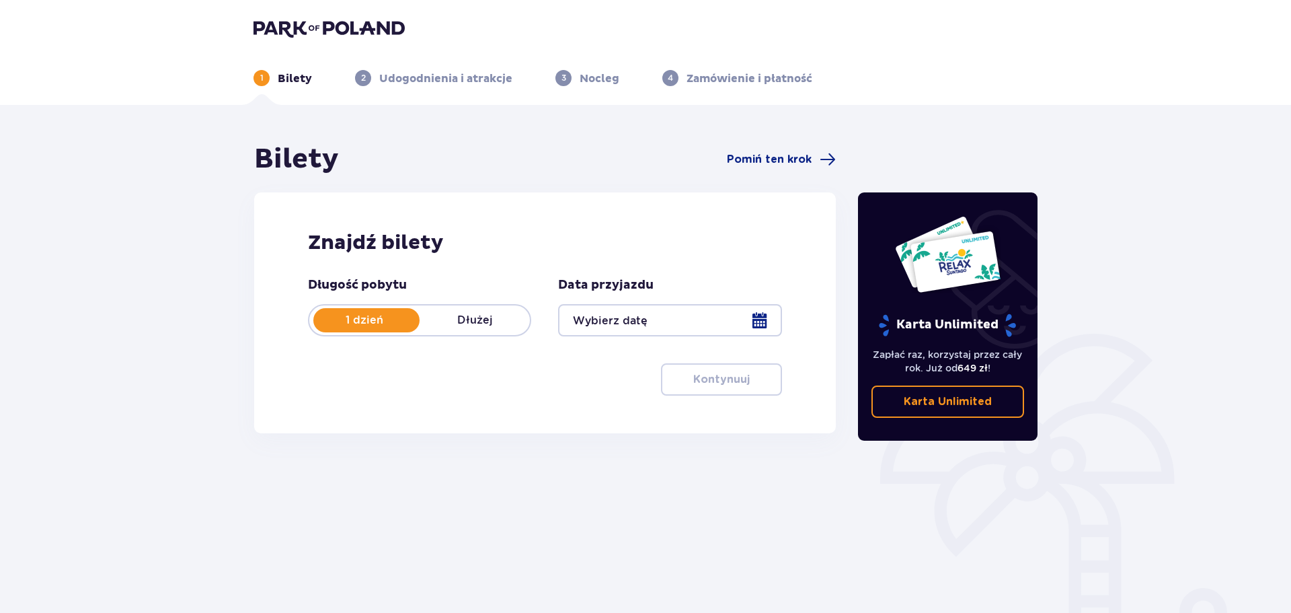
type input "[DATE]"
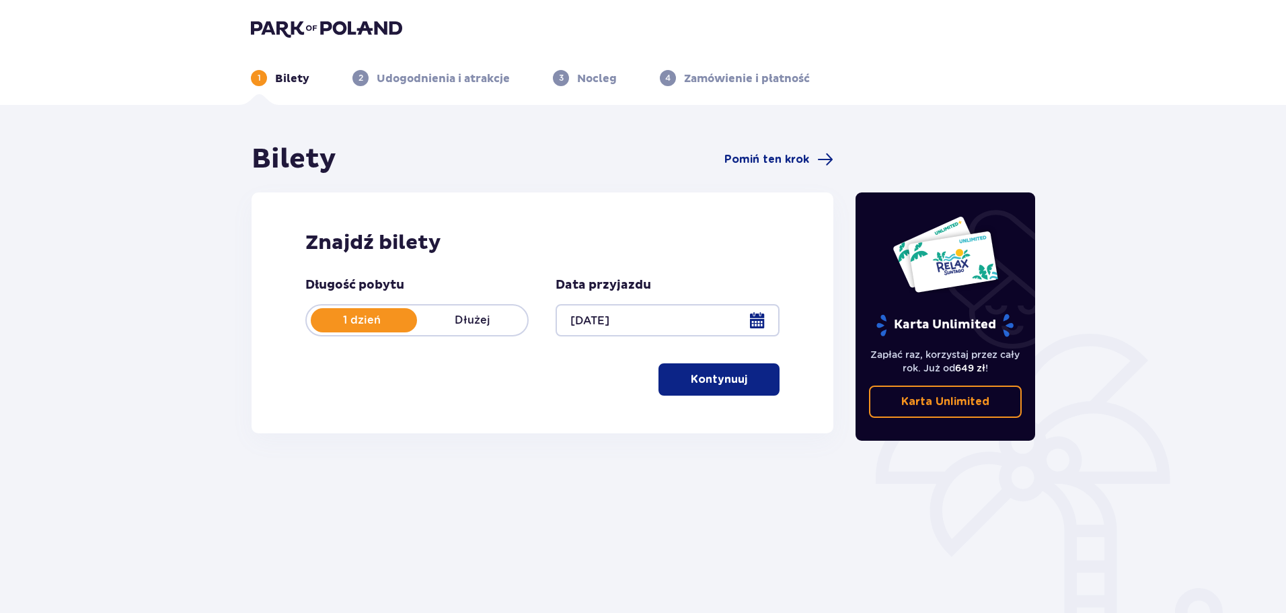
click at [692, 382] on p "Kontynuuj" at bounding box center [718, 379] width 56 height 15
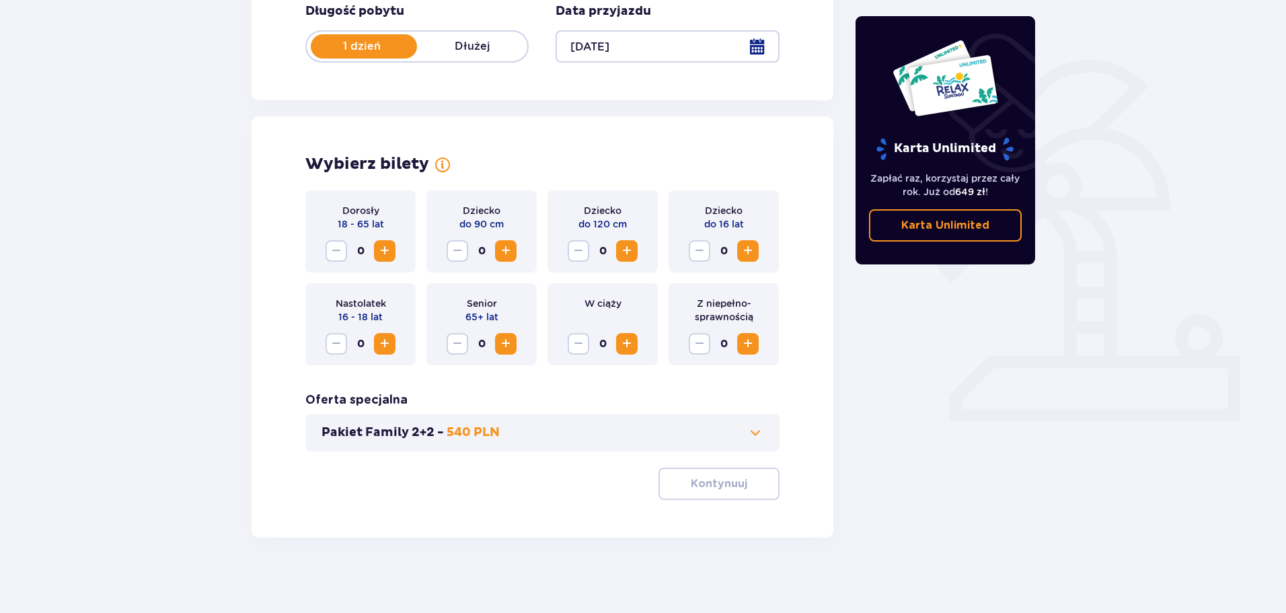
scroll to position [279, 0]
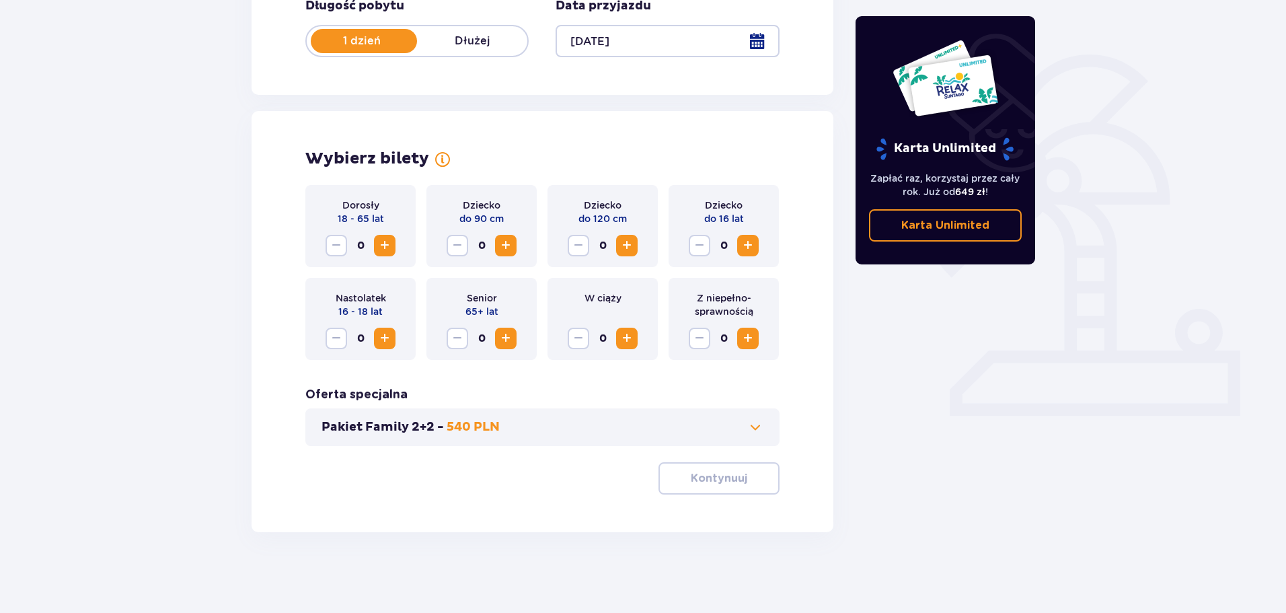
click at [390, 251] on span "Zwiększ" at bounding box center [385, 245] width 16 height 16
click at [739, 481] on button "Kontynuuj" at bounding box center [718, 478] width 121 height 32
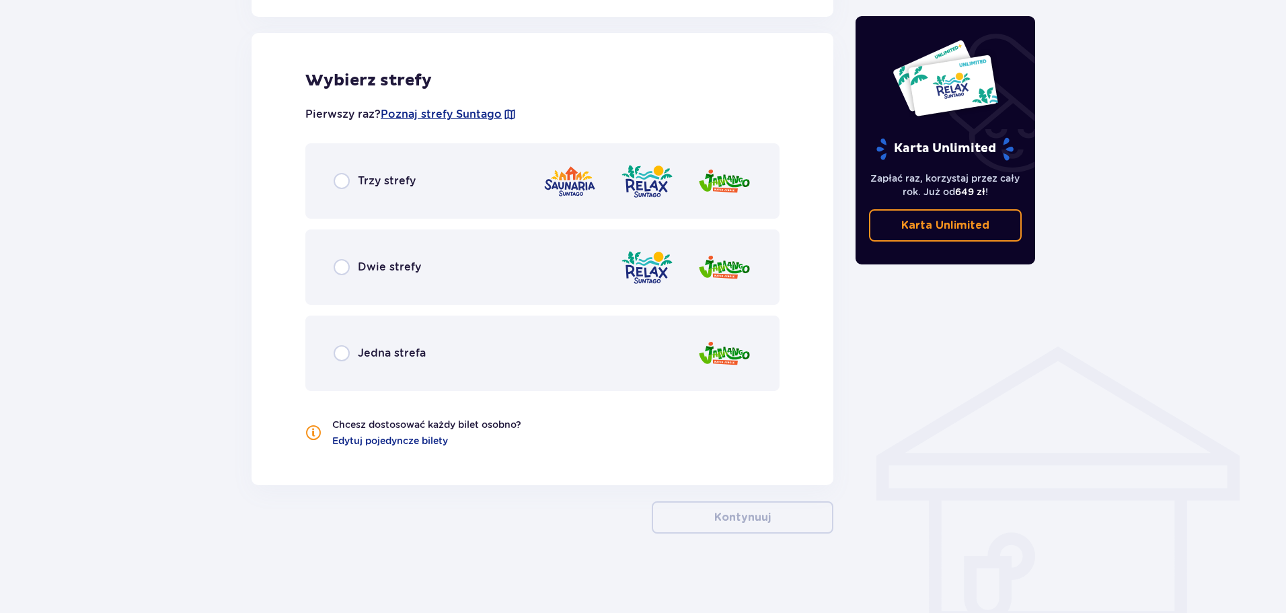
scroll to position [746, 0]
click at [457, 284] on div "Dwie strefy" at bounding box center [542, 266] width 474 height 75
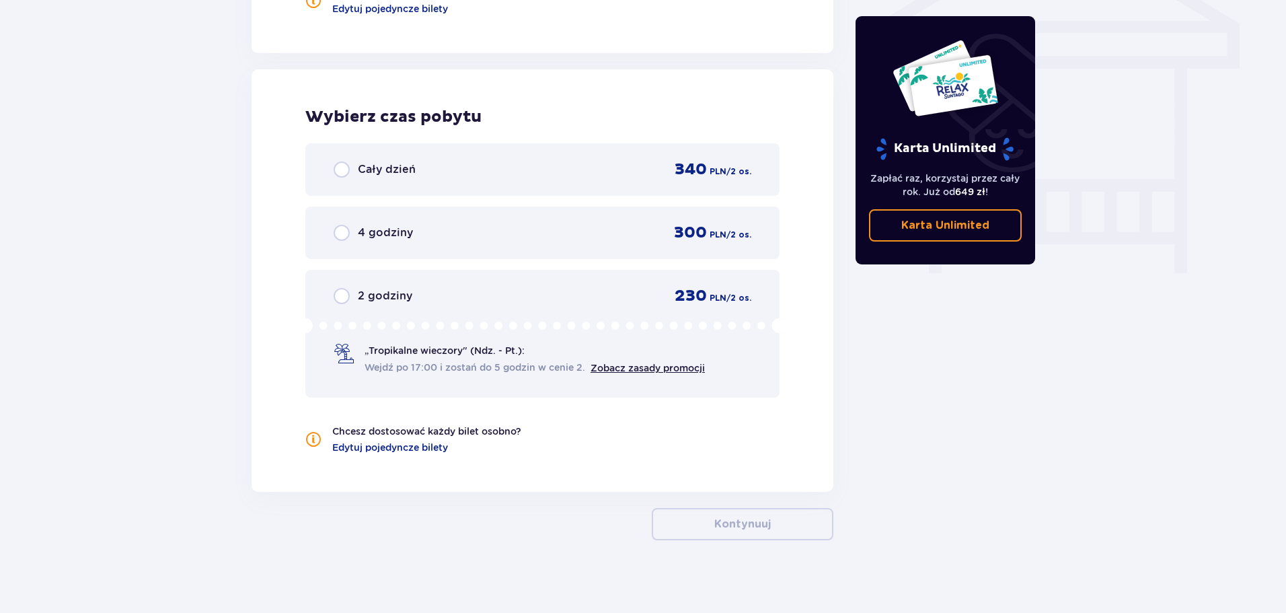
scroll to position [1185, 0]
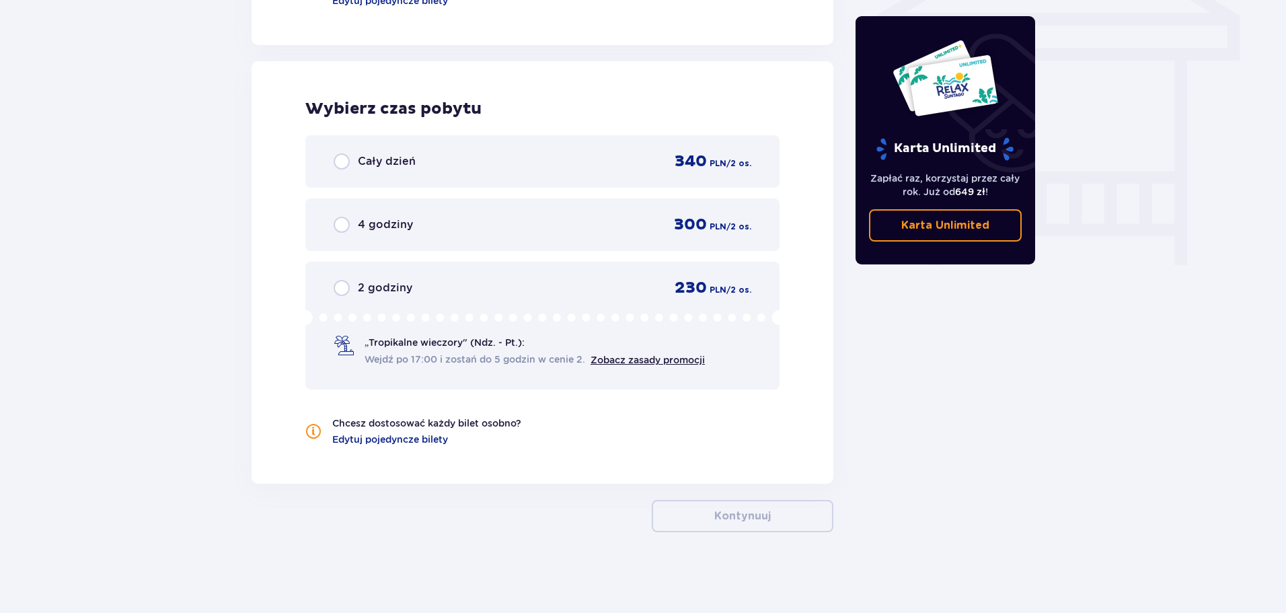
click at [418, 300] on div "2 godziny 230 PLN / 2 os. „Tropikalne wieczory" (Ndz. - Pt.): Wejdź po 17:00 i …" at bounding box center [542, 326] width 474 height 128
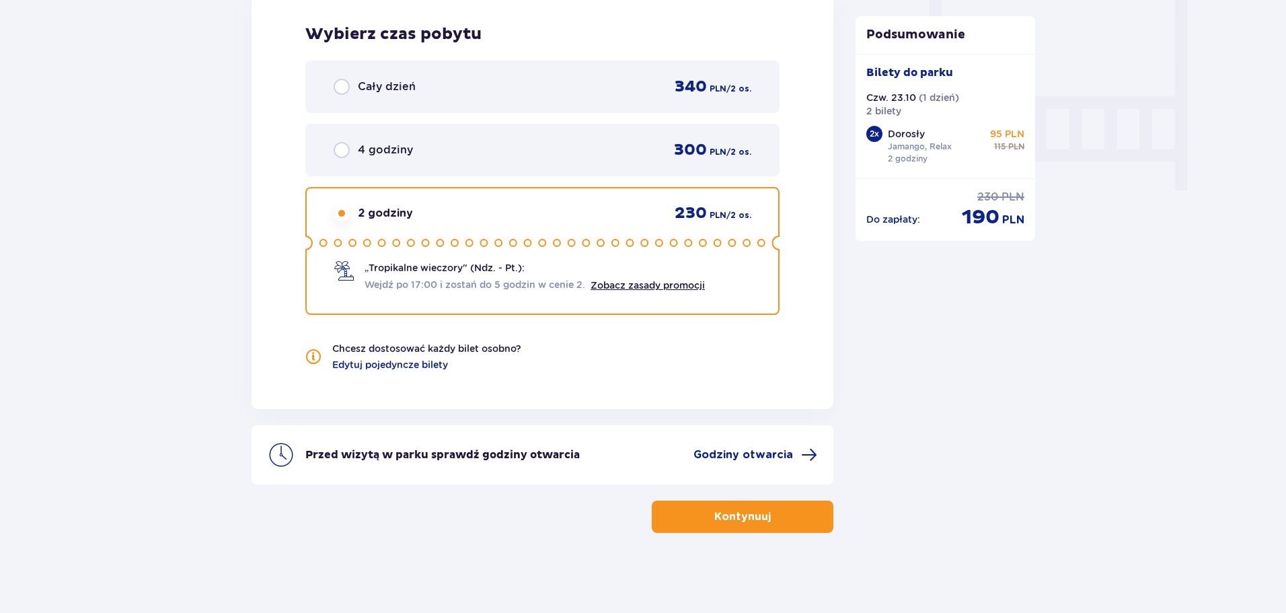
scroll to position [1261, 0]
click at [761, 504] on button "Kontynuuj" at bounding box center [743, 516] width 182 height 32
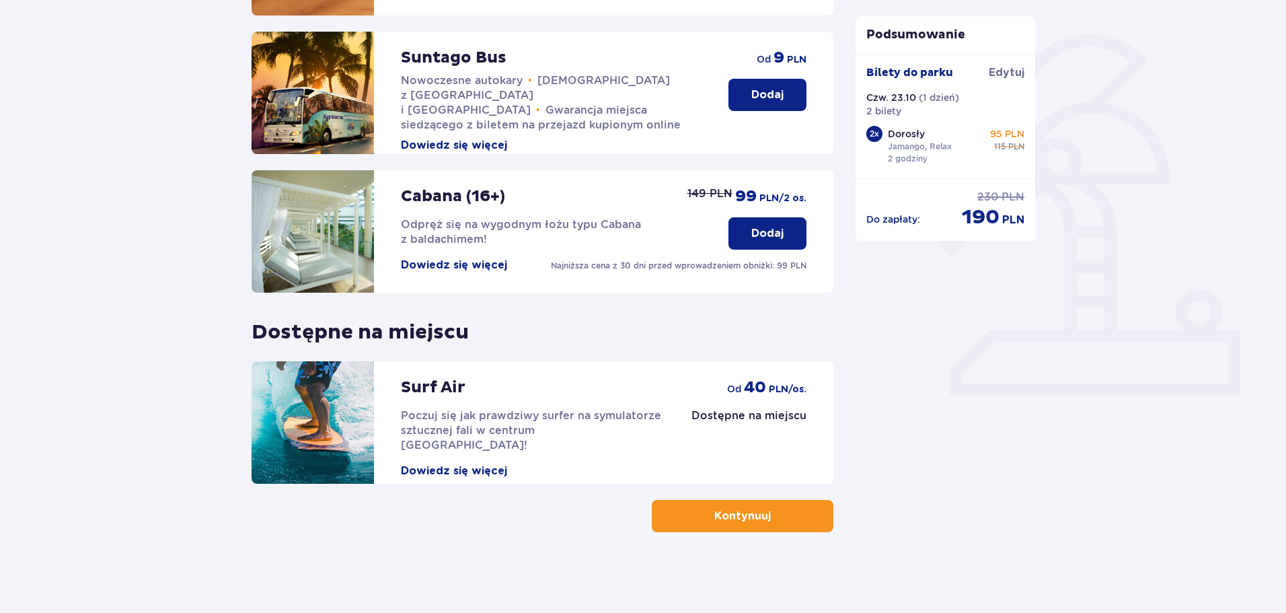
click at [754, 519] on p "Kontynuuj" at bounding box center [742, 515] width 56 height 15
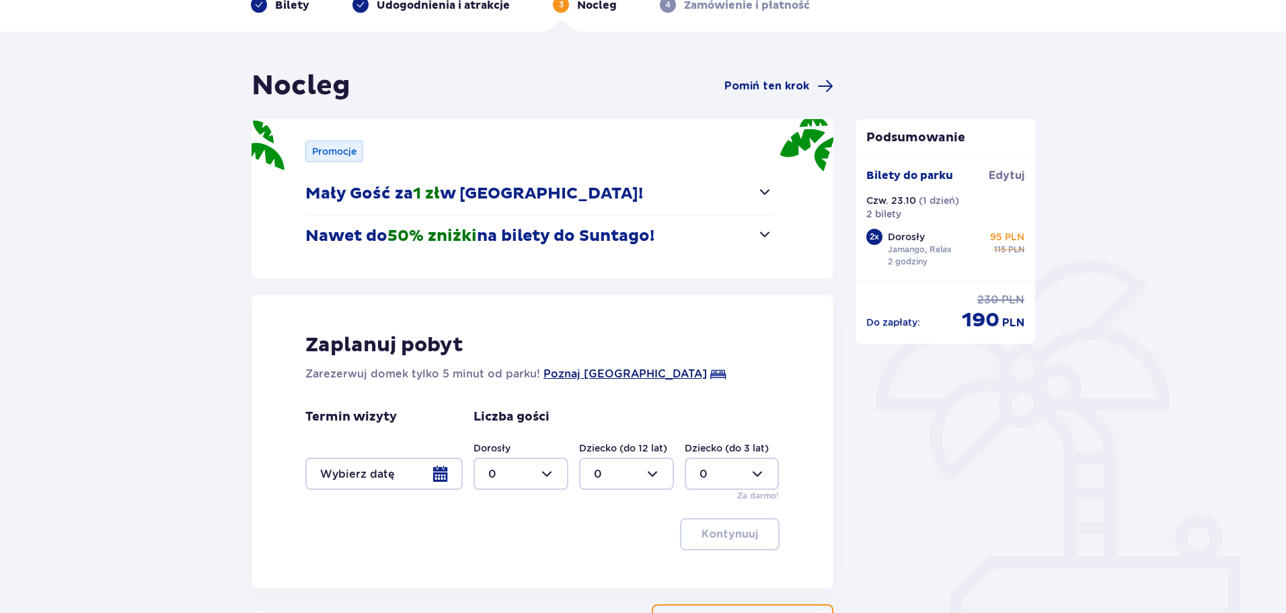
scroll to position [177, 0]
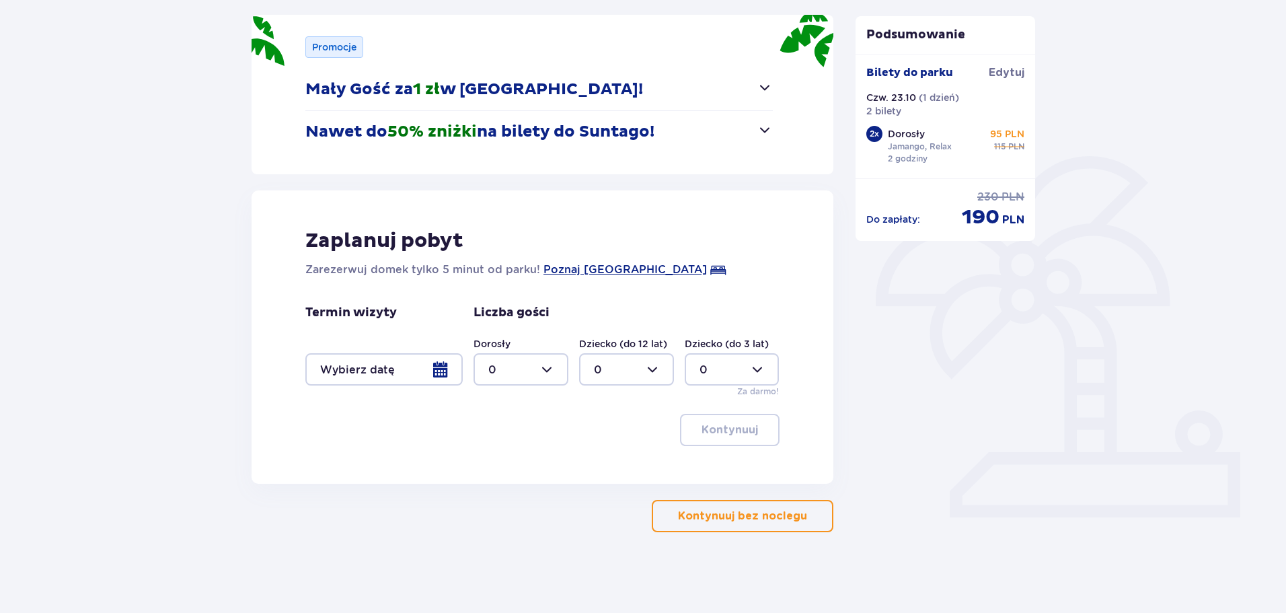
click at [754, 515] on p "Kontynuuj bez noclegu" at bounding box center [742, 515] width 129 height 15
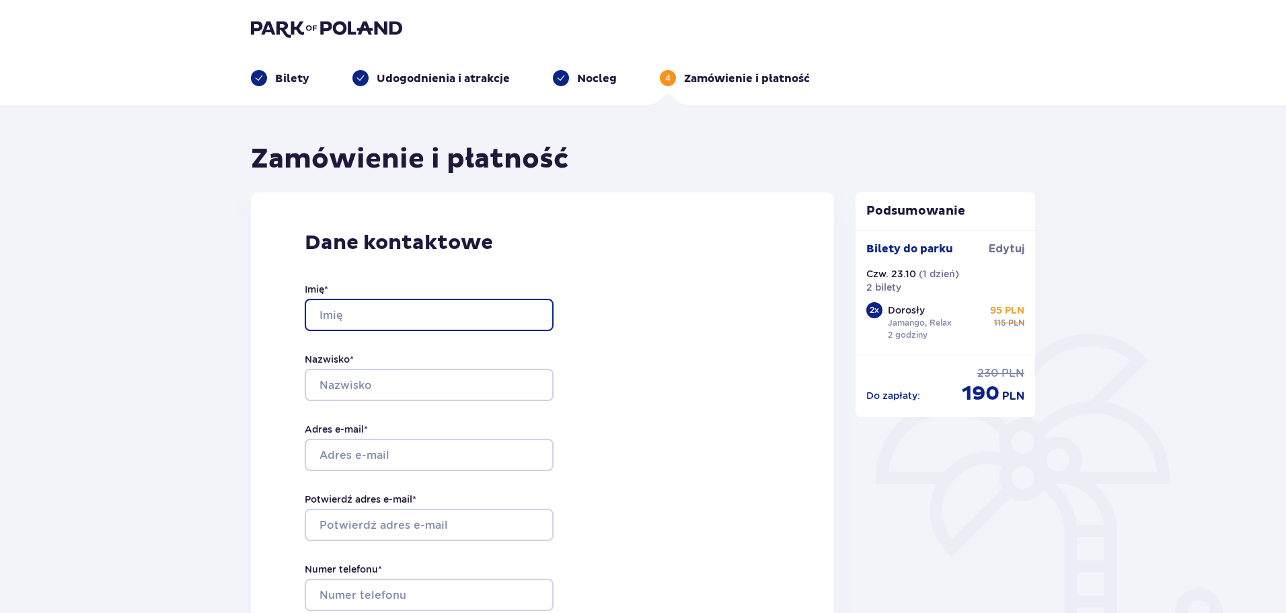
click at [463, 312] on input "Imię *" at bounding box center [429, 315] width 249 height 32
type input "i"
type input "Izabela"
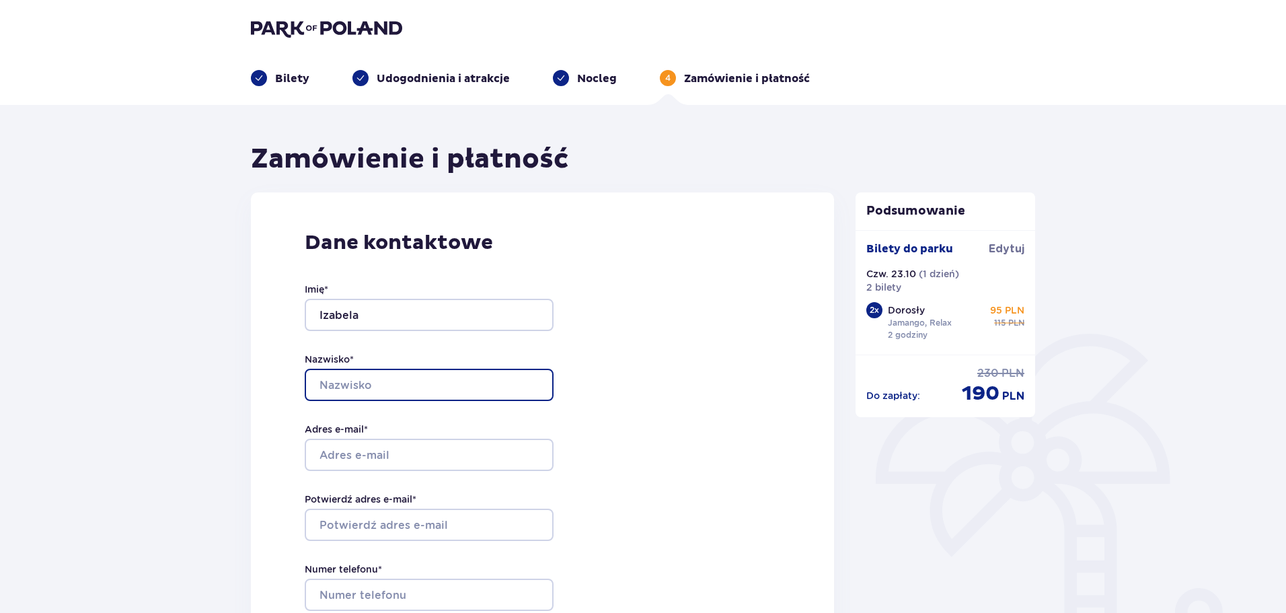
click at [431, 383] on input "Nazwisko *" at bounding box center [429, 384] width 249 height 32
type input "Gałązka"
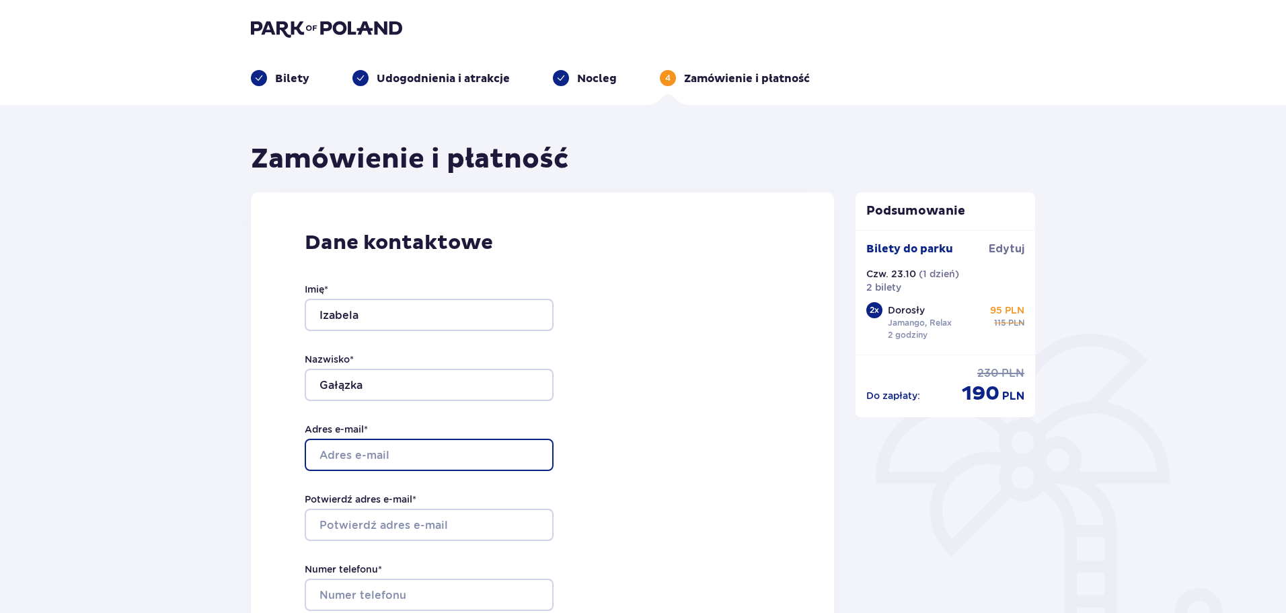
click at [417, 448] on input "Adres e-mail *" at bounding box center [429, 454] width 249 height 32
type input "izabela3099@gmail.com"
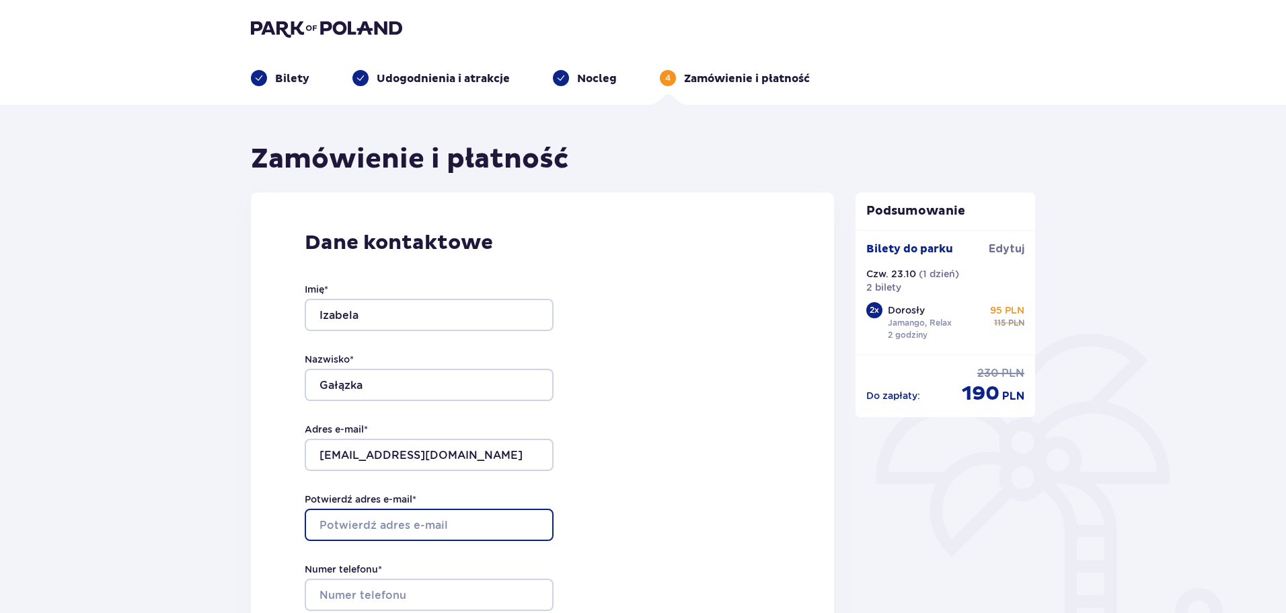
click at [418, 521] on input "Potwierdź adres e-mail *" at bounding box center [429, 524] width 249 height 32
type input "izabela3099@gmail.com"
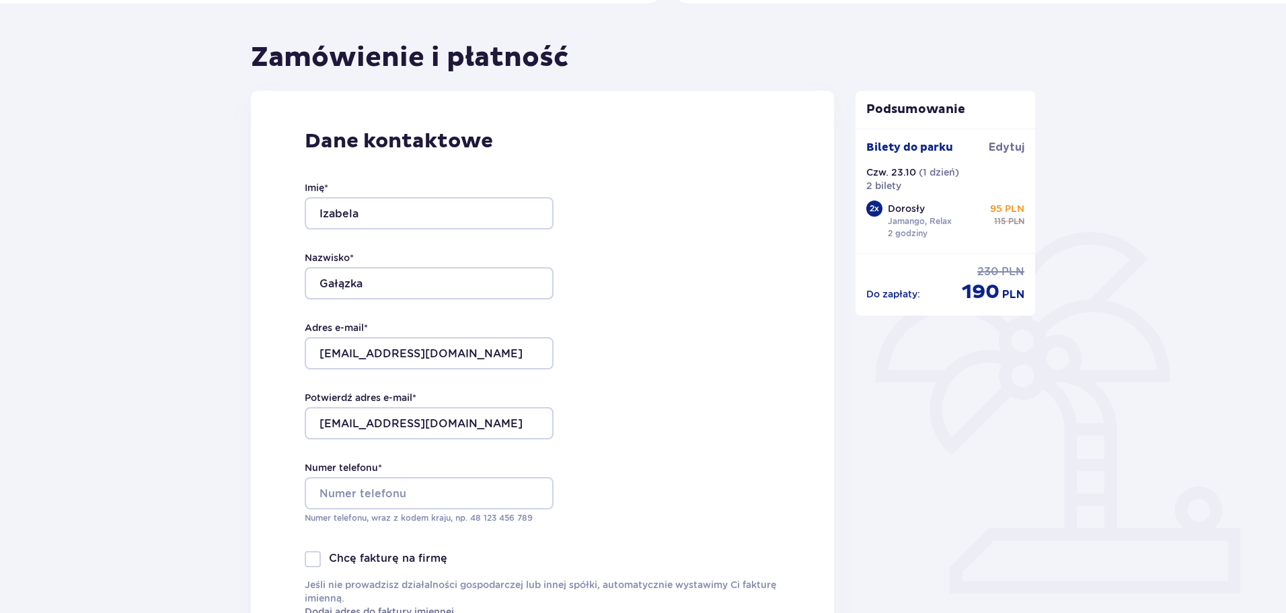
scroll to position [269, 0]
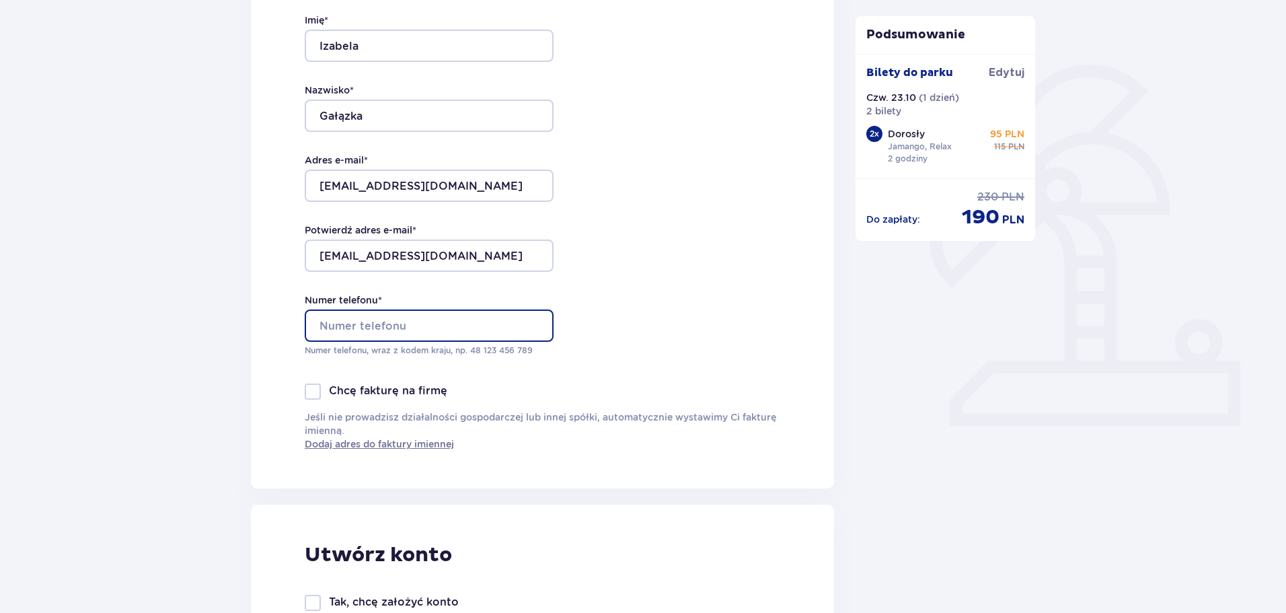
click at [352, 320] on input "Numer telefonu *" at bounding box center [429, 325] width 249 height 32
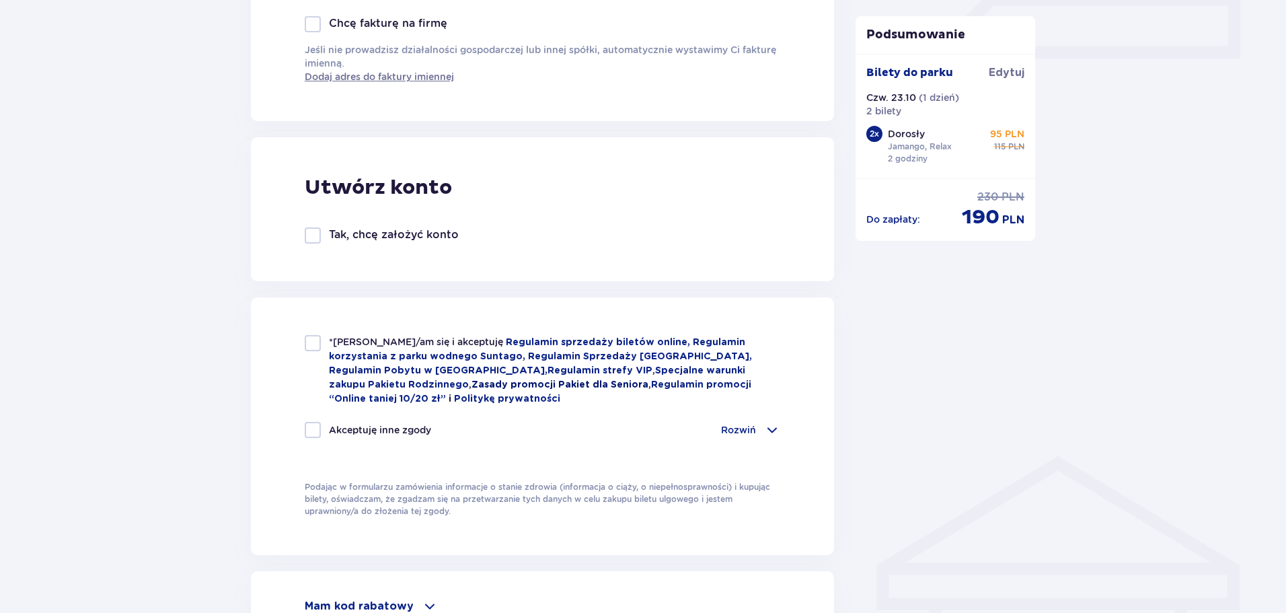
scroll to position [740, 0]
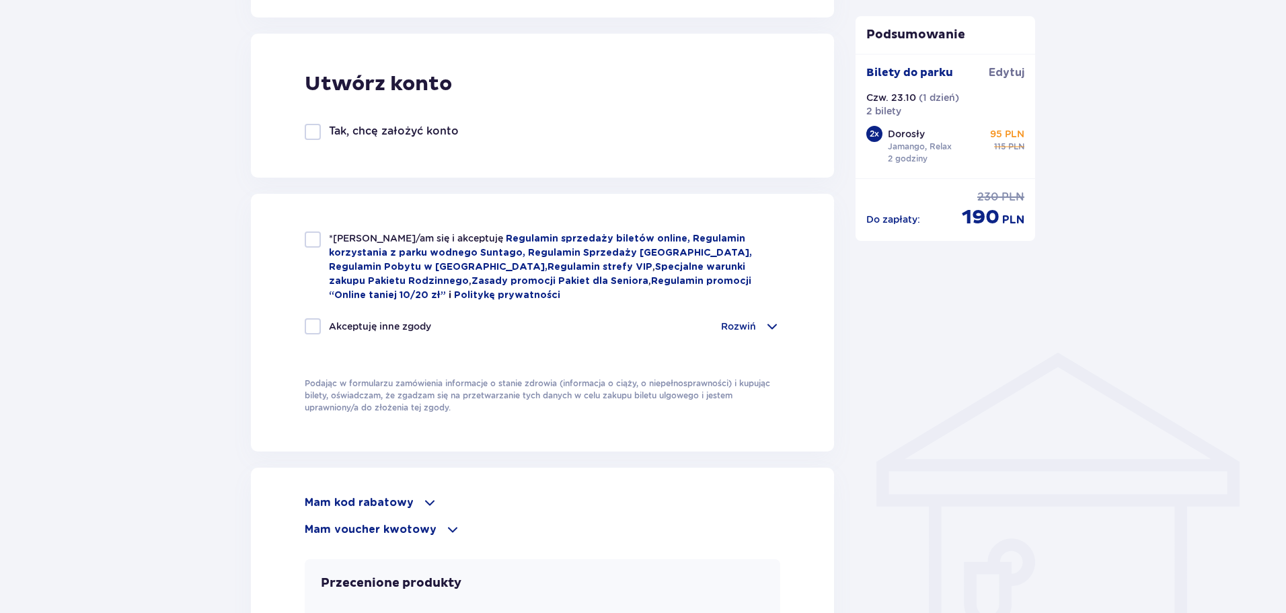
type input "796792660"
click at [313, 239] on div at bounding box center [313, 239] width 16 height 16
checkbox input "true"
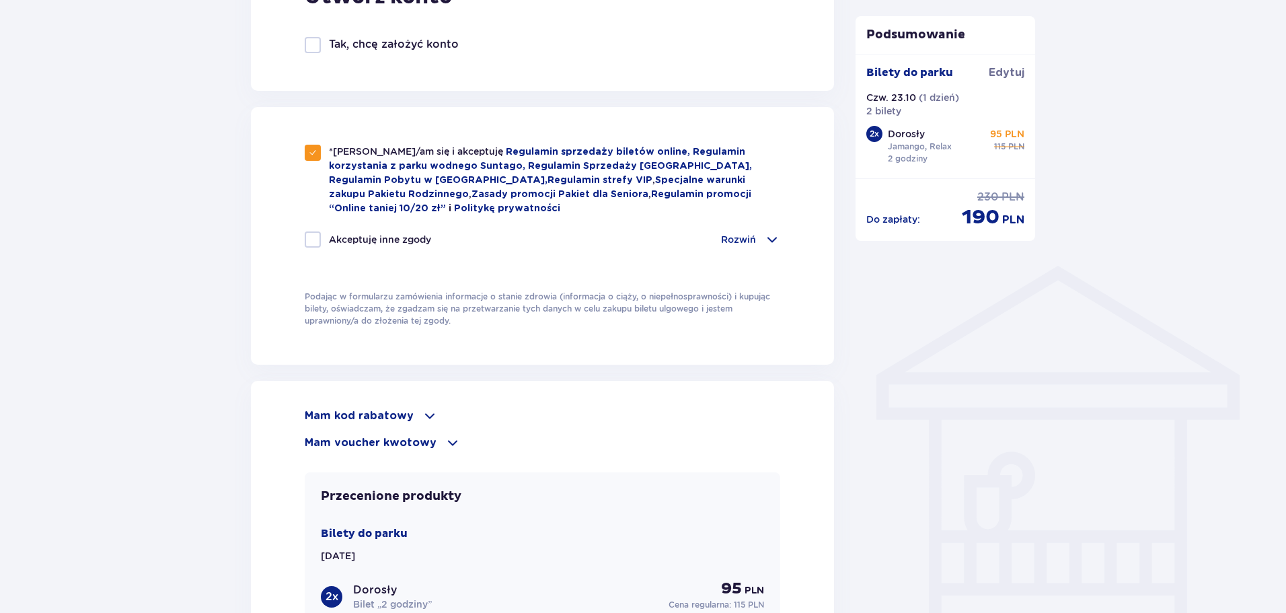
scroll to position [1009, 0]
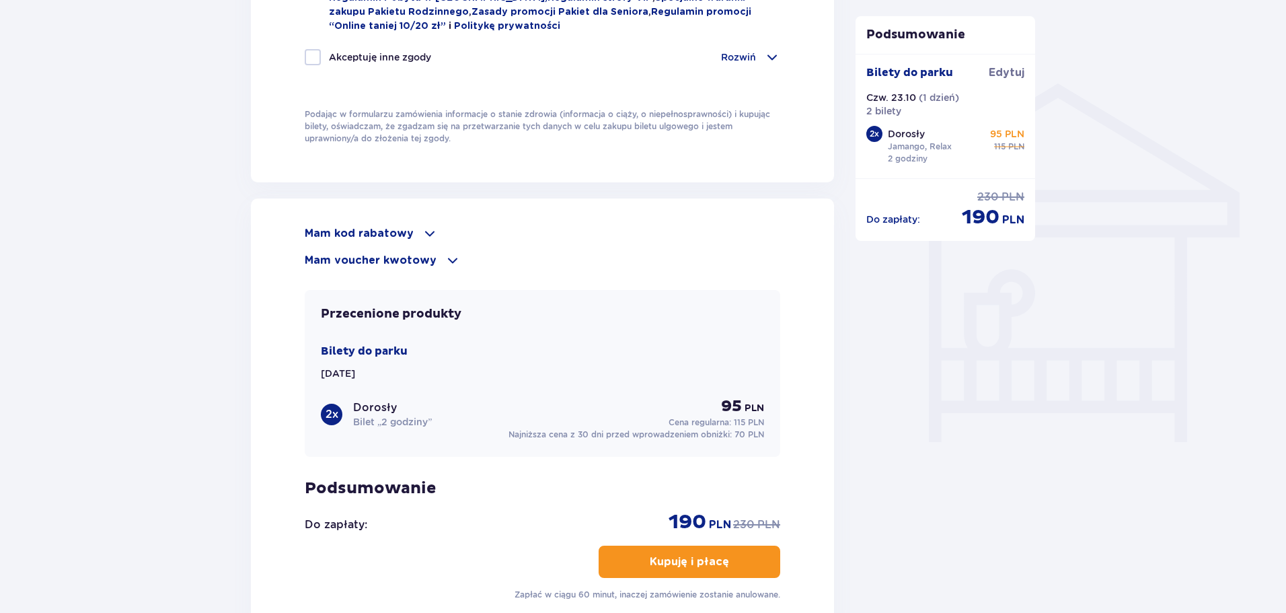
click at [422, 227] on span at bounding box center [430, 233] width 16 height 16
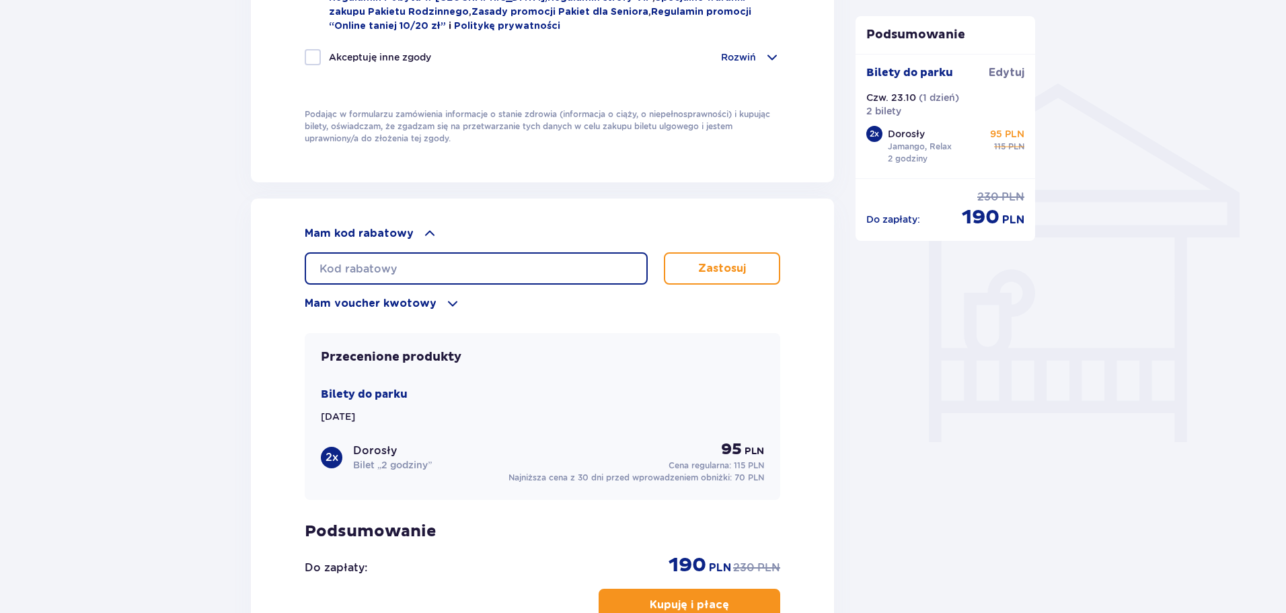
click at [426, 252] on input "text" at bounding box center [476, 268] width 343 height 32
type input "LDDG4J4N63FXPZ"
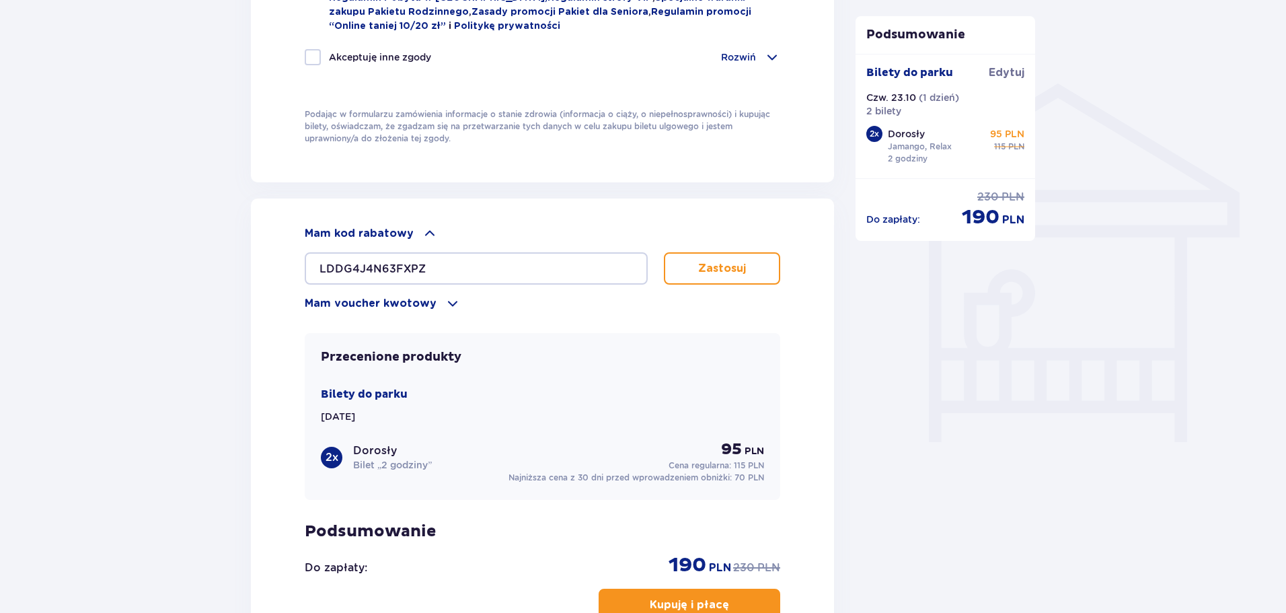
click at [697, 274] on button "Zastosuj" at bounding box center [722, 268] width 116 height 32
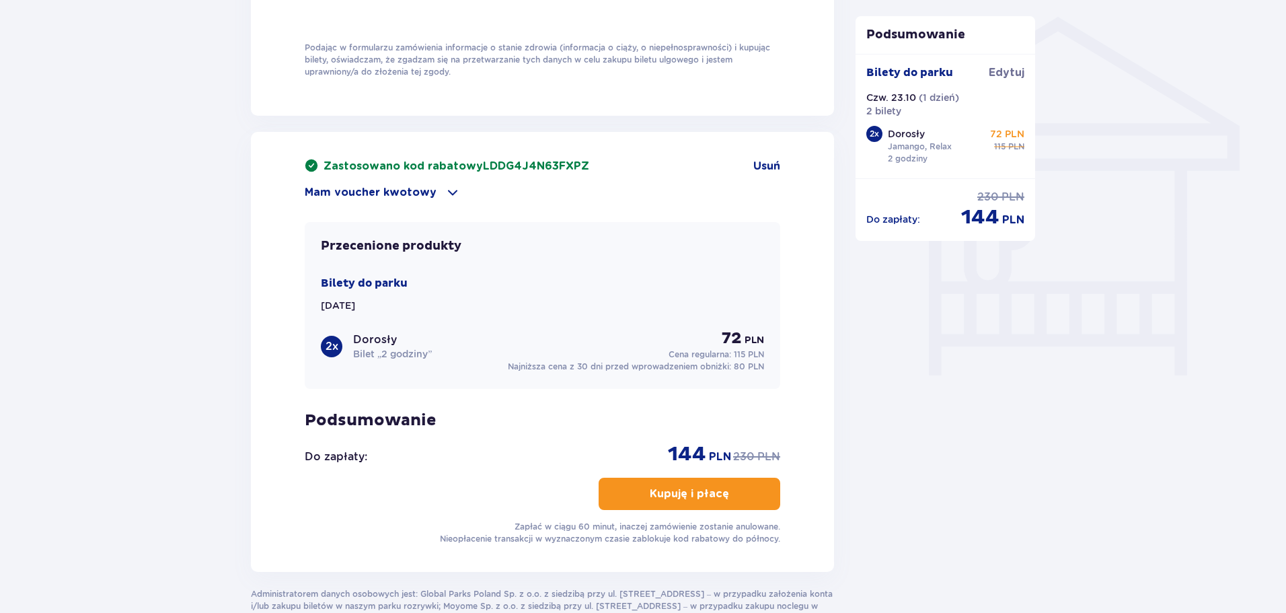
scroll to position [1179, 0]
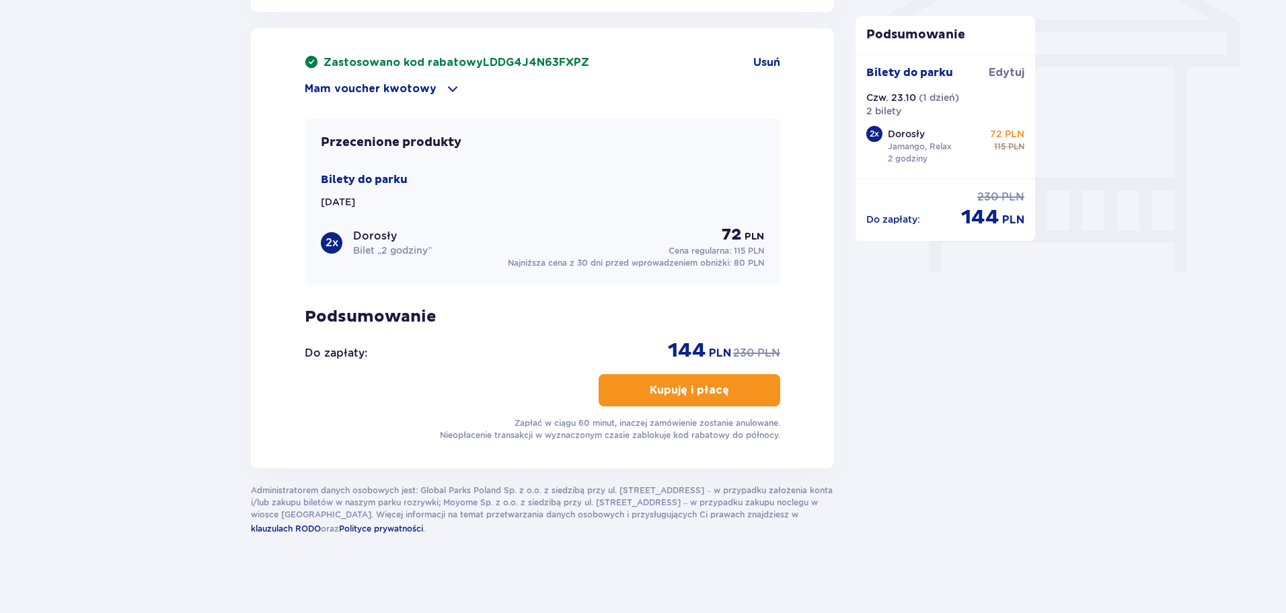
click at [733, 382] on span "button" at bounding box center [731, 390] width 16 height 16
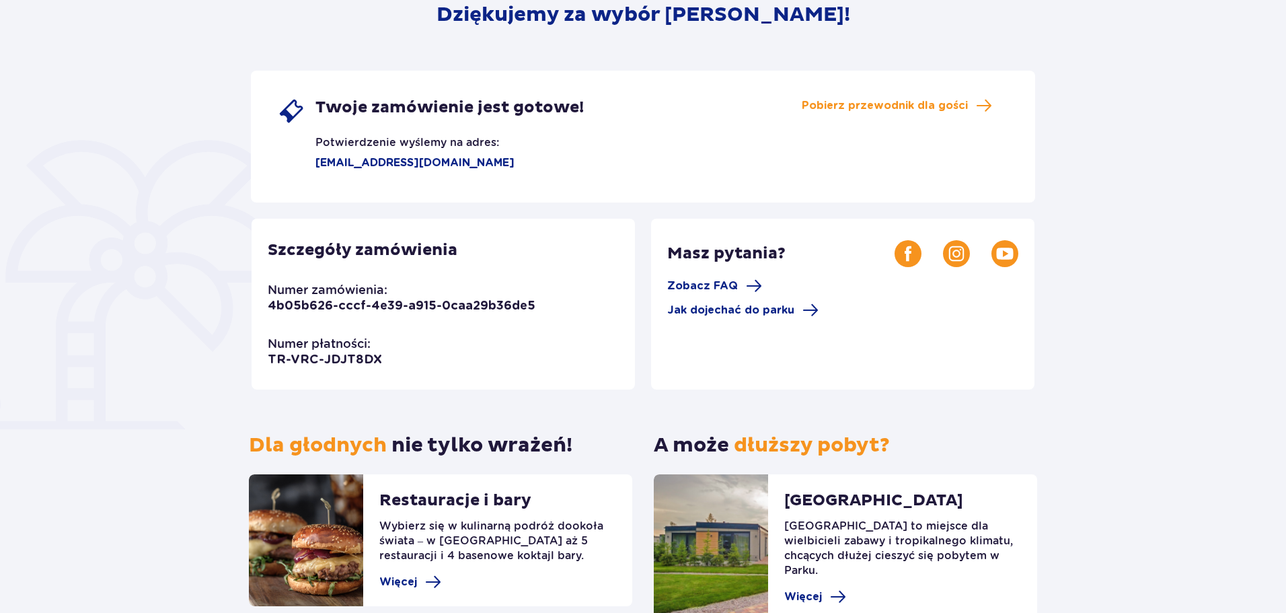
scroll to position [258, 0]
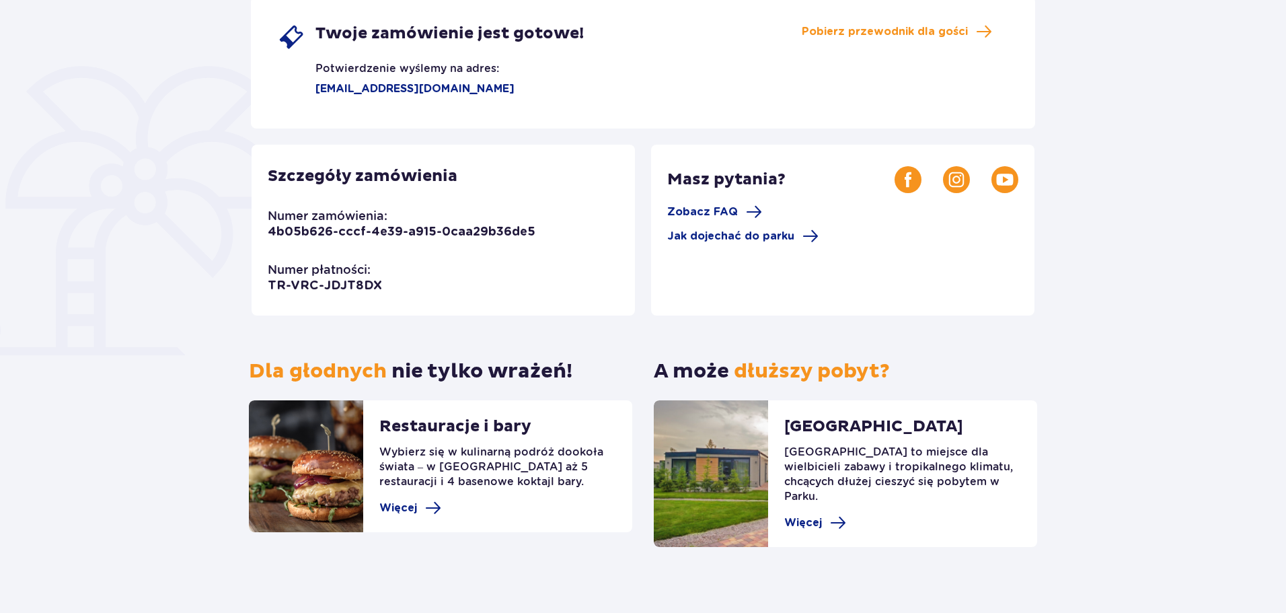
click at [447, 502] on div "Restauracje i bary Wybierz się w kulinarną podróż dookoła świata – w parku czek…" at bounding box center [497, 466] width 237 height 132
click at [443, 508] on div "Restauracje i bary Wybierz się w kulinarną podróż dookoła świata – w parku czek…" at bounding box center [497, 466] width 237 height 132
click at [431, 511] on span at bounding box center [433, 508] width 16 height 16
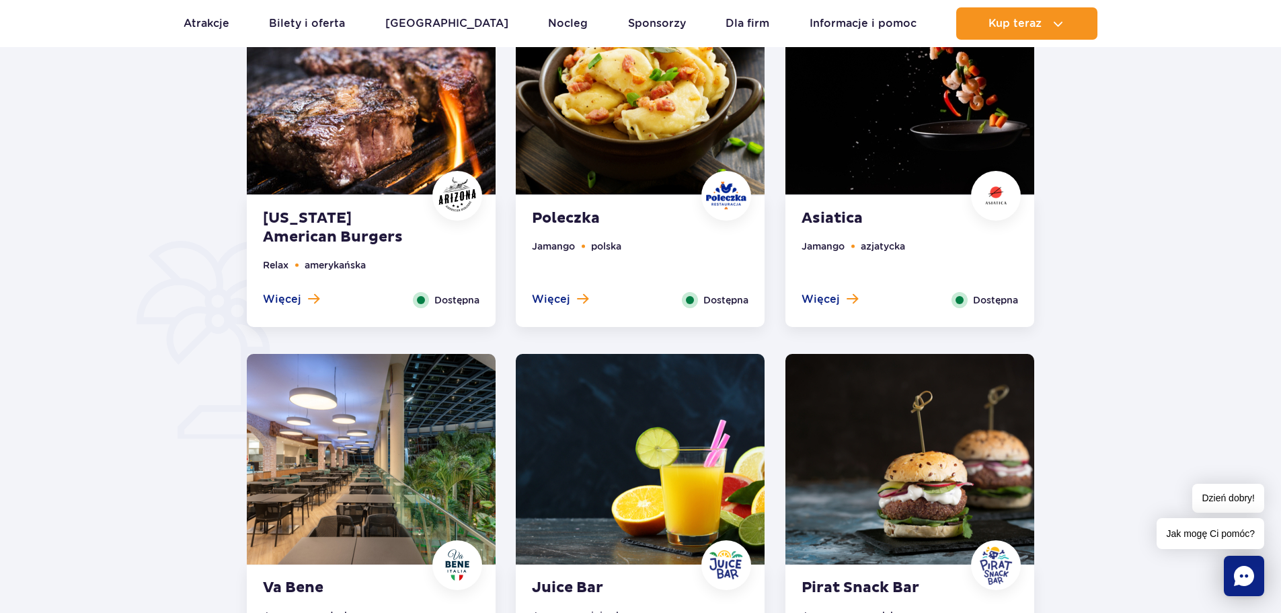
scroll to position [605, 0]
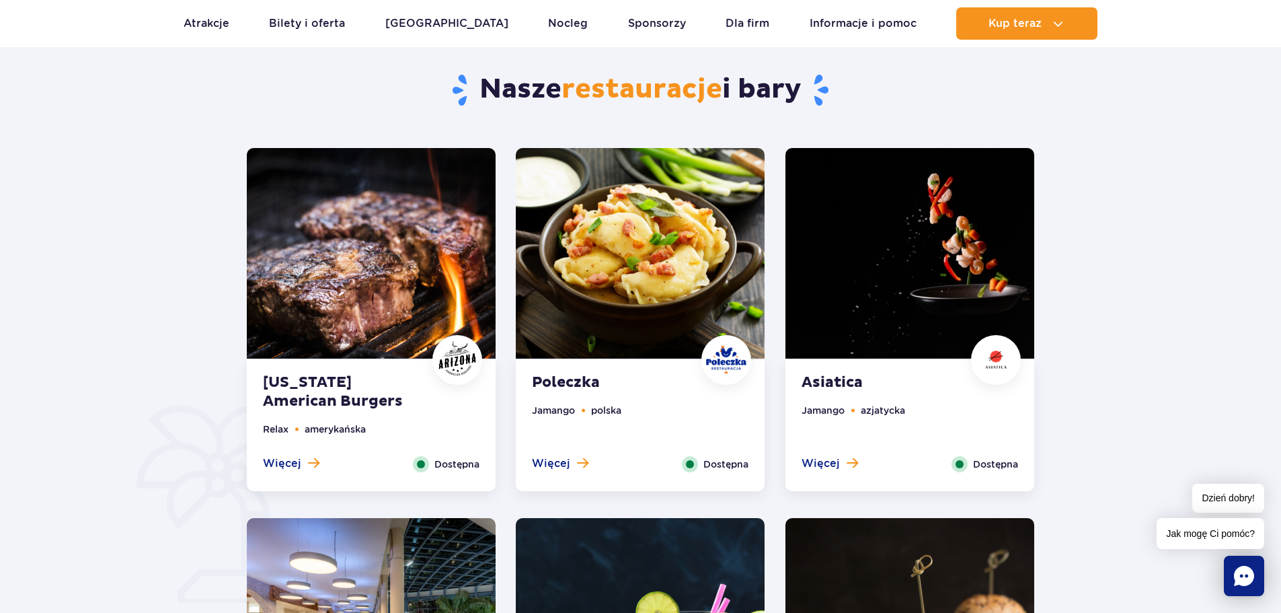
click at [422, 268] on img at bounding box center [371, 253] width 249 height 210
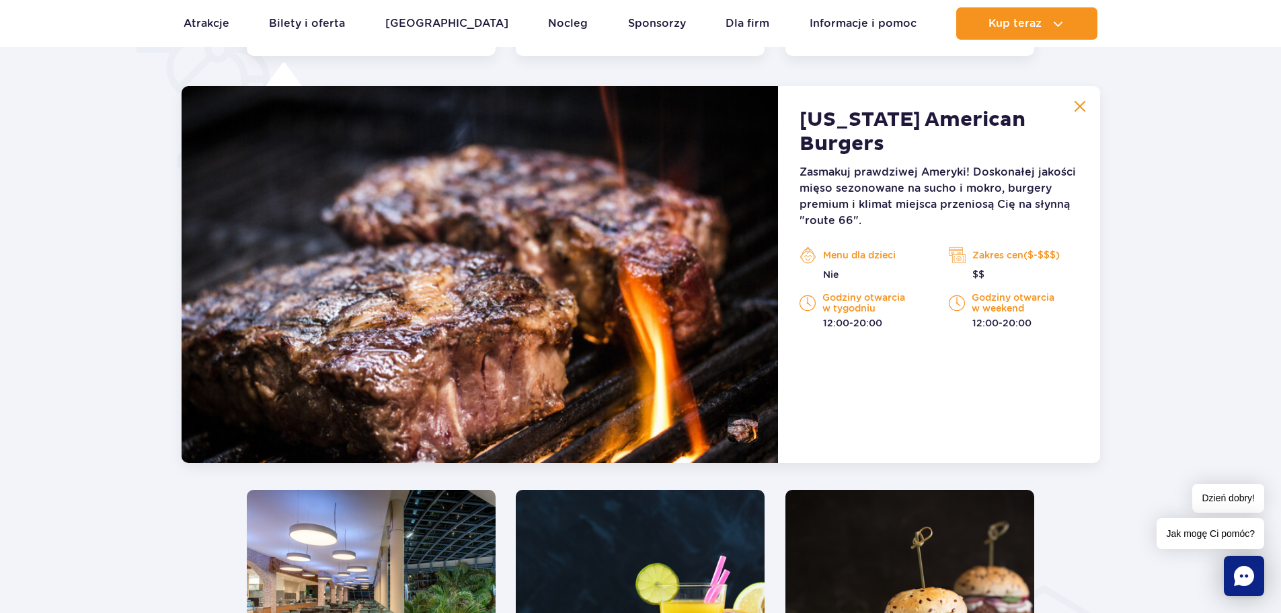
scroll to position [1045, 0]
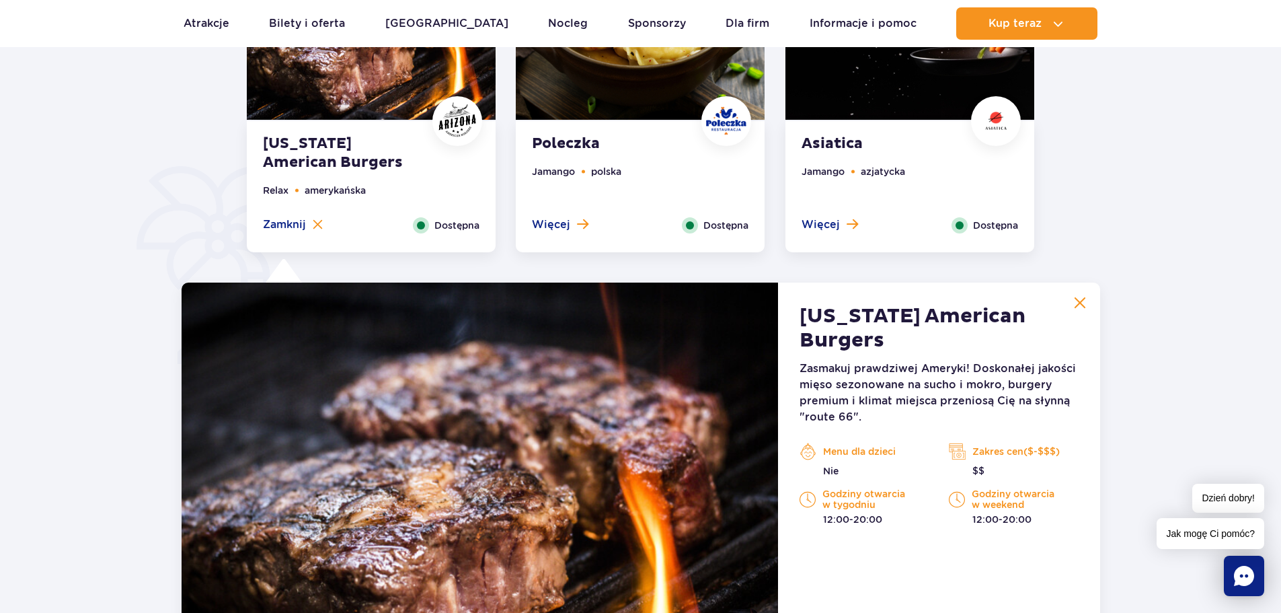
click at [619, 96] on img at bounding box center [640, 14] width 249 height 210
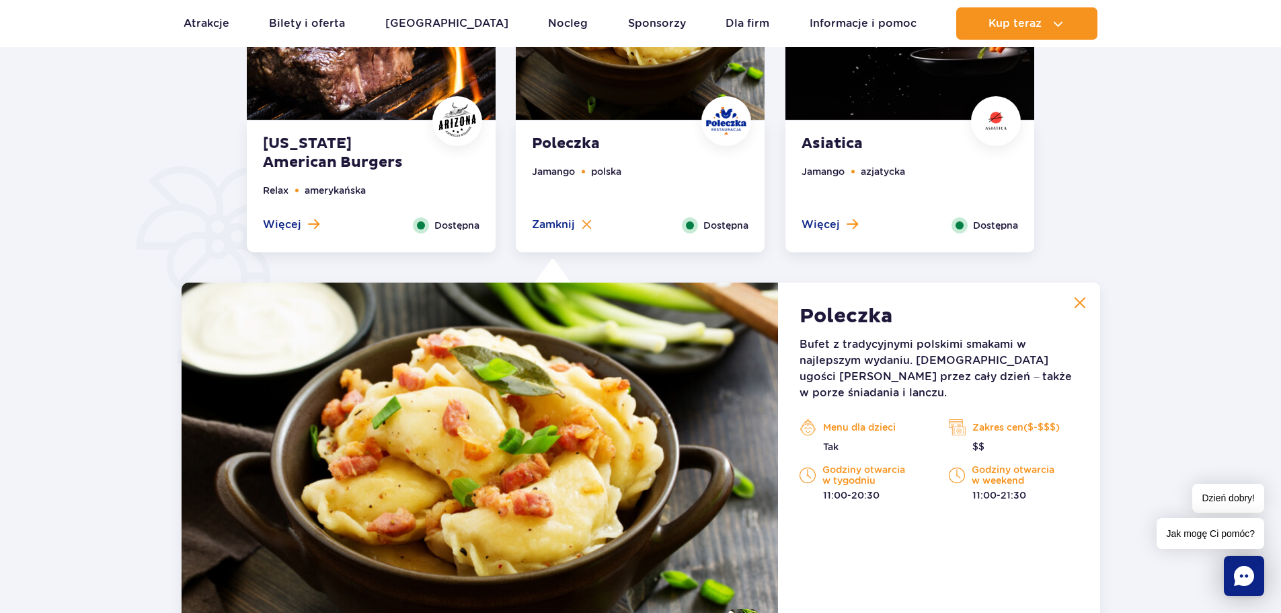
click at [916, 102] on img at bounding box center [909, 14] width 249 height 210
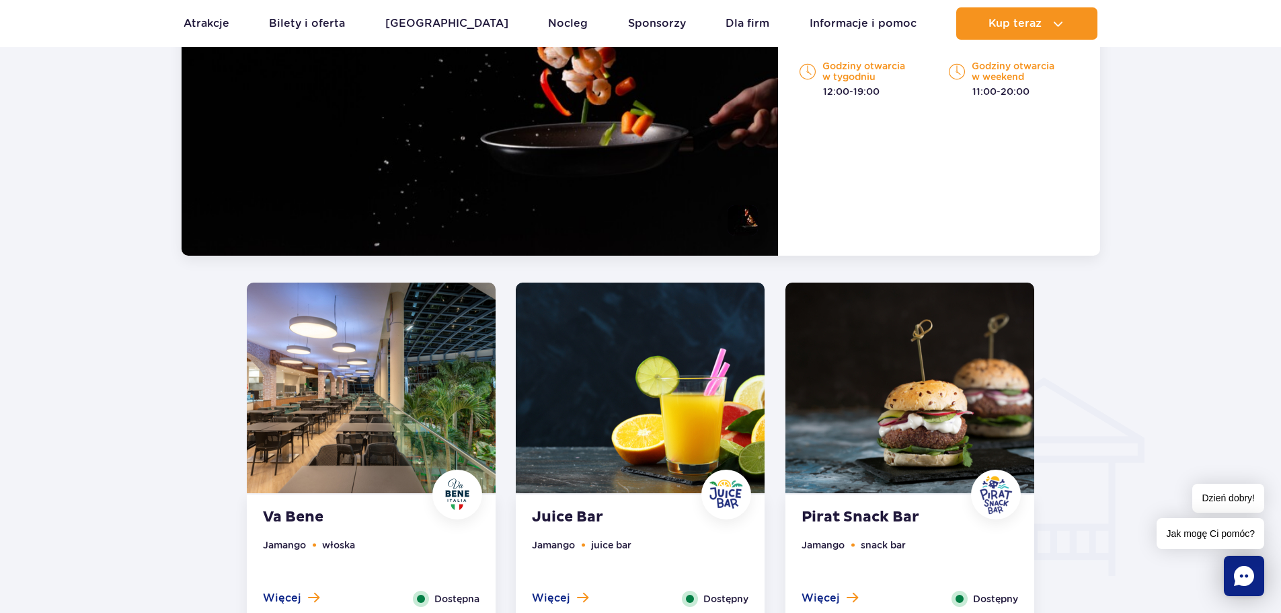
click at [379, 401] on img at bounding box center [371, 387] width 249 height 210
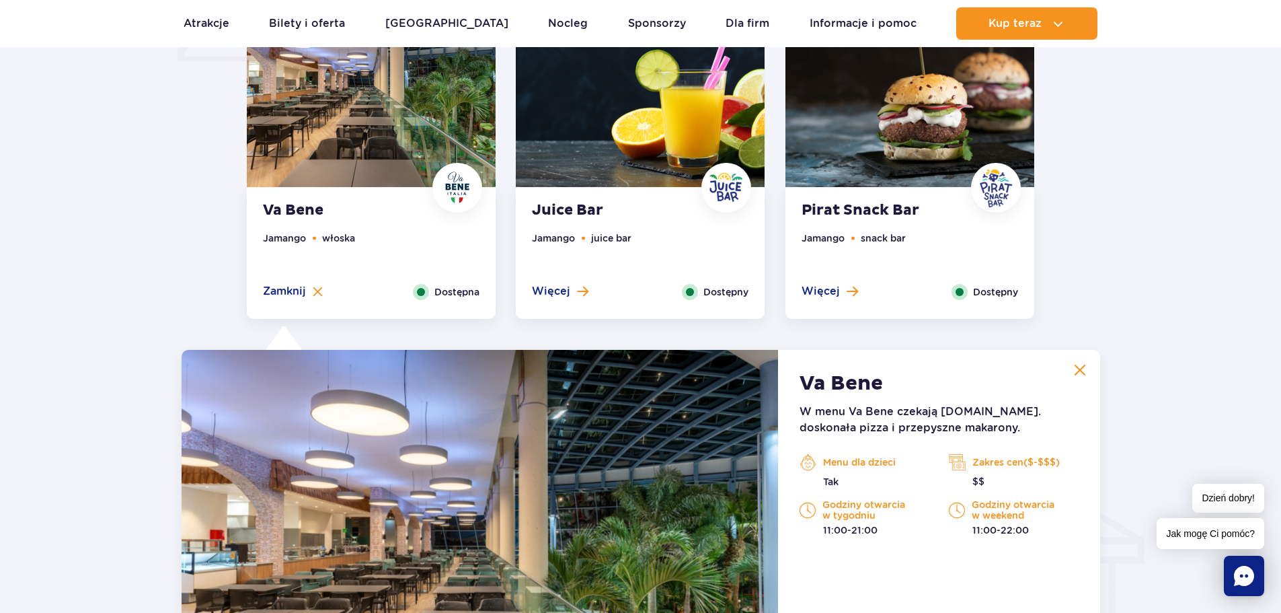
click at [582, 171] on img at bounding box center [640, 81] width 249 height 210
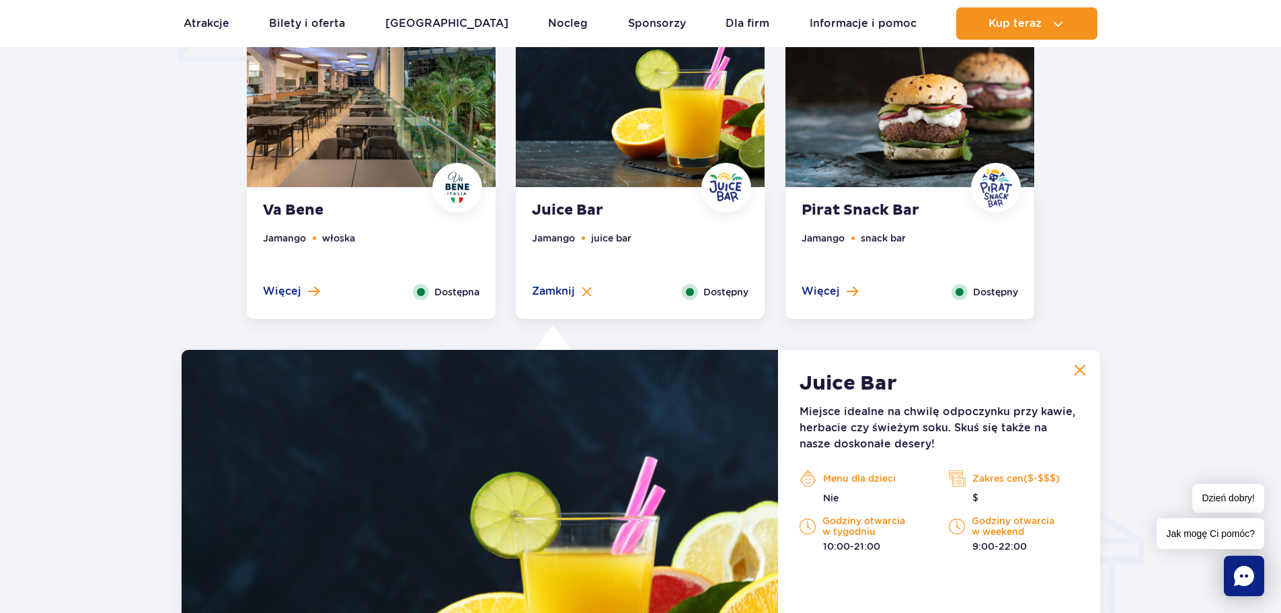
click at [873, 147] on img at bounding box center [909, 81] width 249 height 210
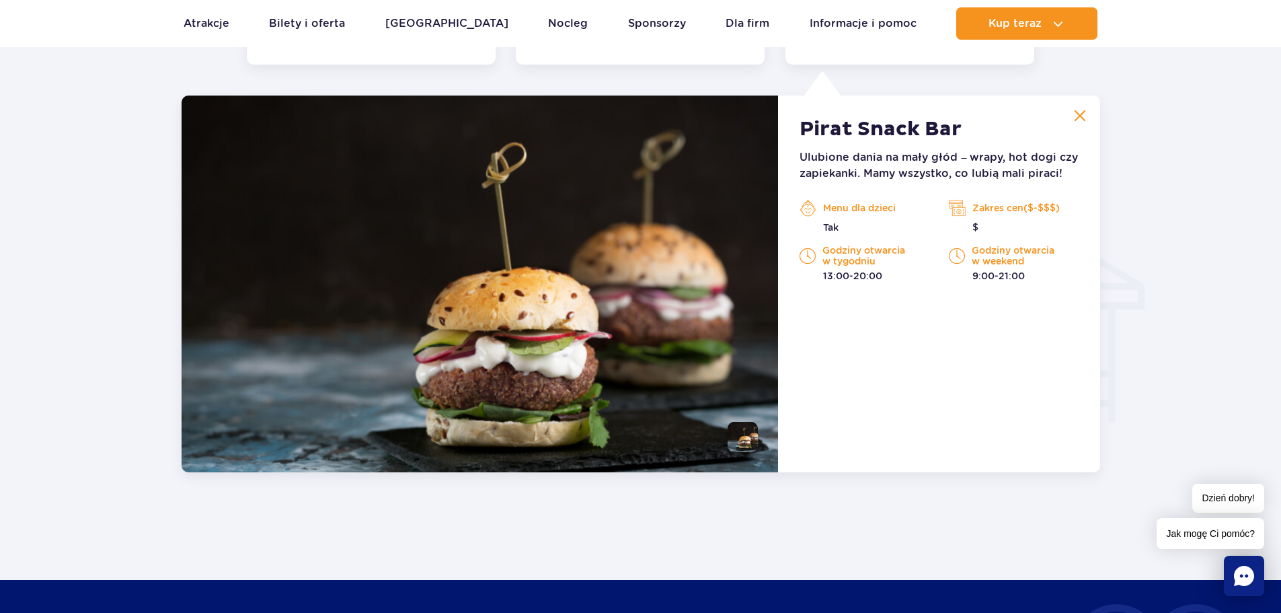
scroll to position [1415, 0]
